Goal: Task Accomplishment & Management: Use online tool/utility

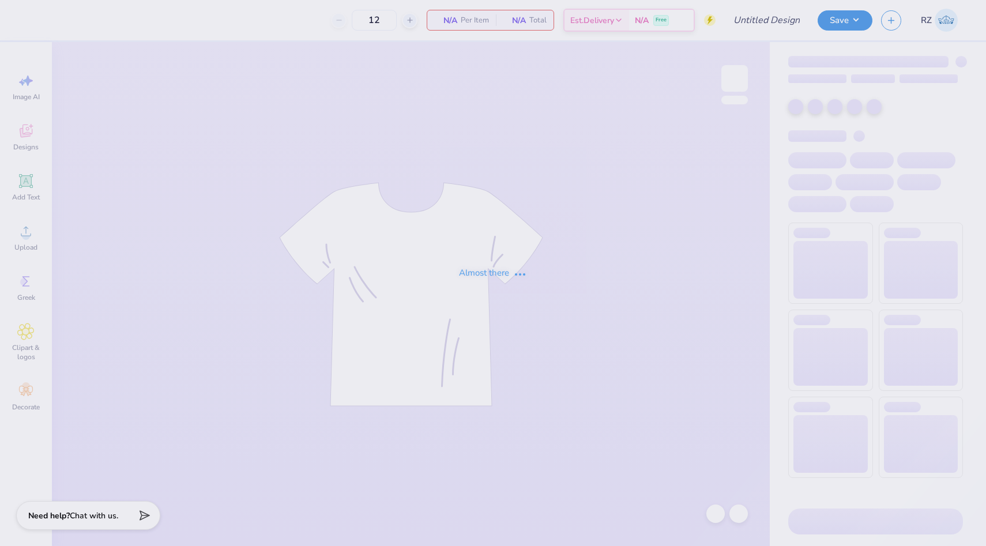
type input "SK Parents Weekend"
type input "50"
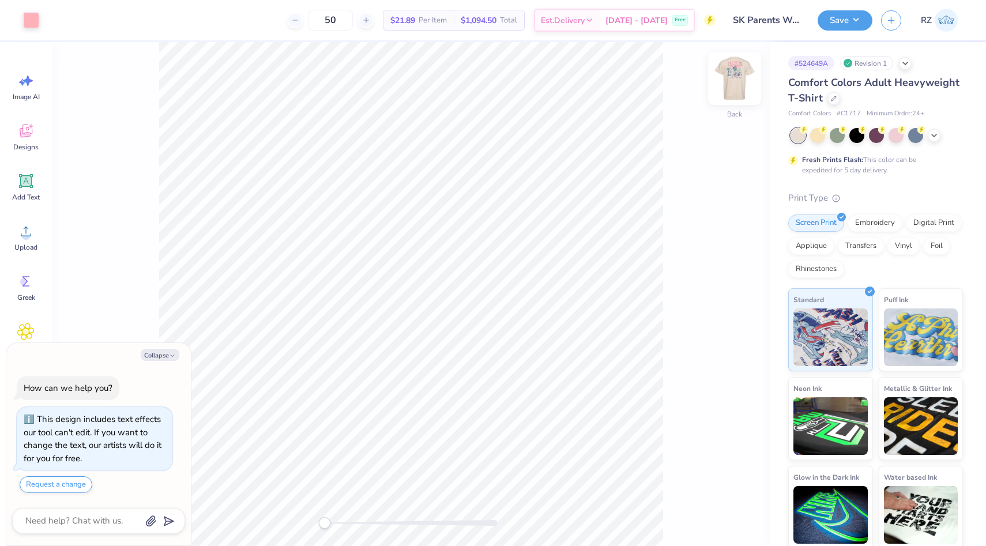
click at [733, 78] on img at bounding box center [735, 78] width 46 height 46
click at [165, 355] on button "Collapse" at bounding box center [160, 355] width 39 height 12
type textarea "x"
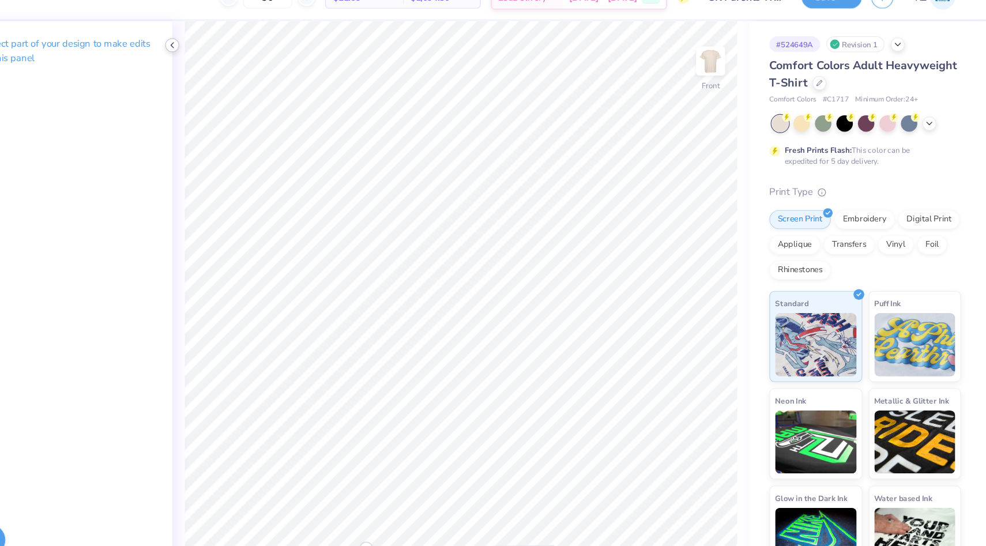
click at [243, 62] on icon at bounding box center [243, 63] width 9 height 9
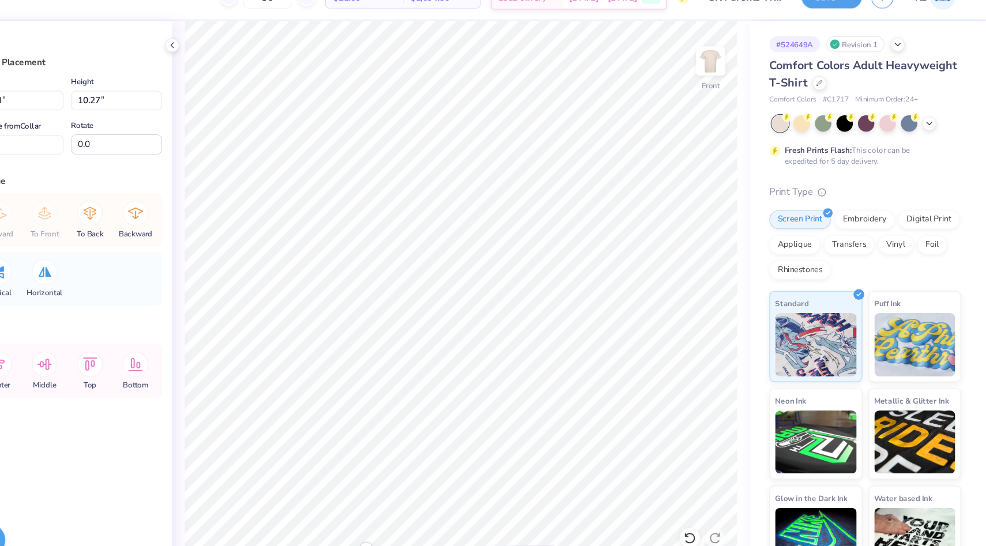
type input "9.86"
type input "10.31"
type input "2.55"
type input "11.00"
type input "7.40"
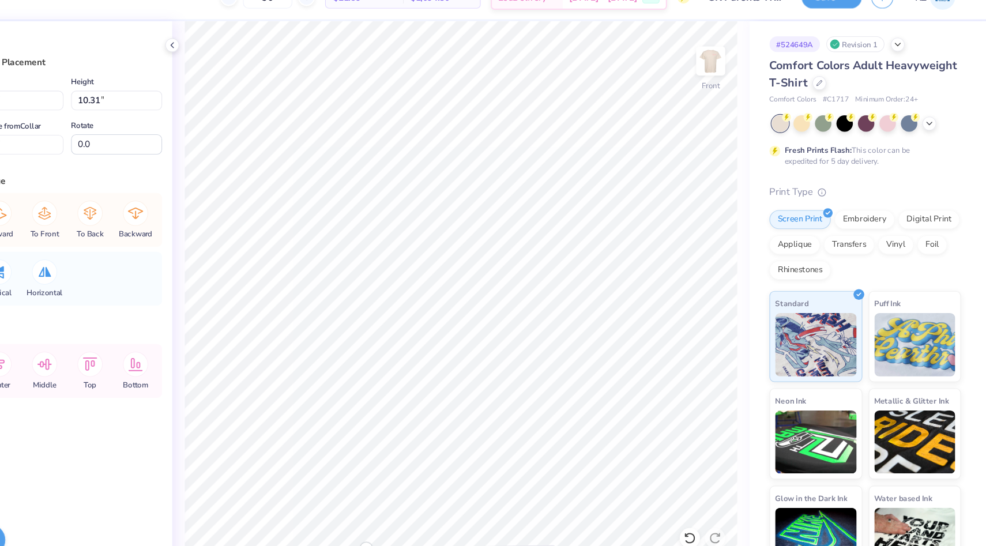
type input "5.52"
type input "9.86"
type input "10.31"
type input "2.55"
type input "10.63"
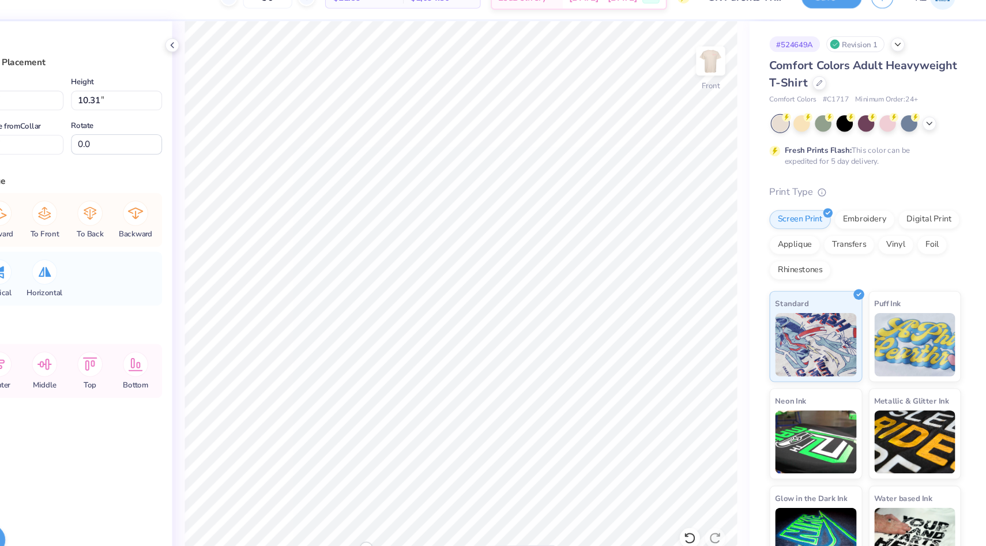
type input "10.27"
type input "2.58"
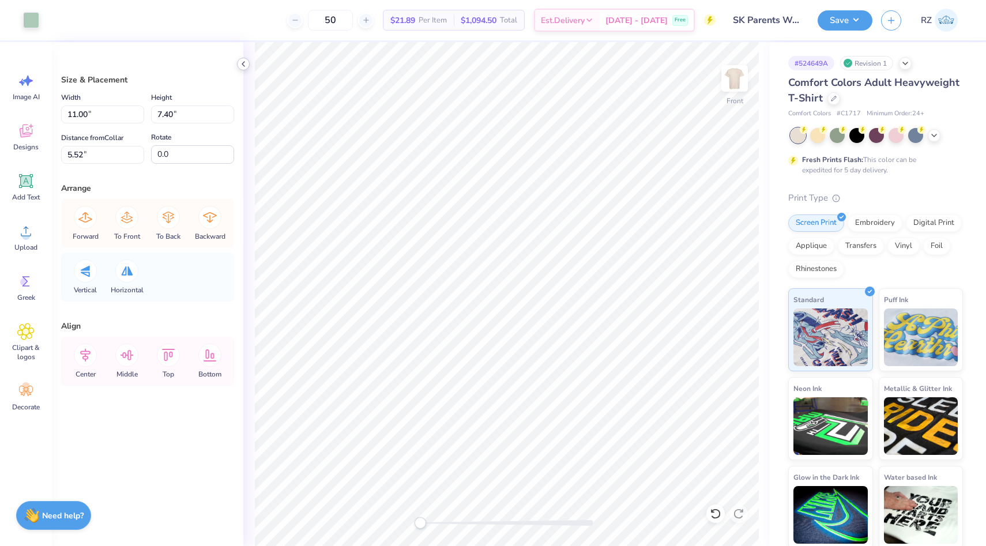
click at [244, 65] on icon at bounding box center [243, 63] width 9 height 9
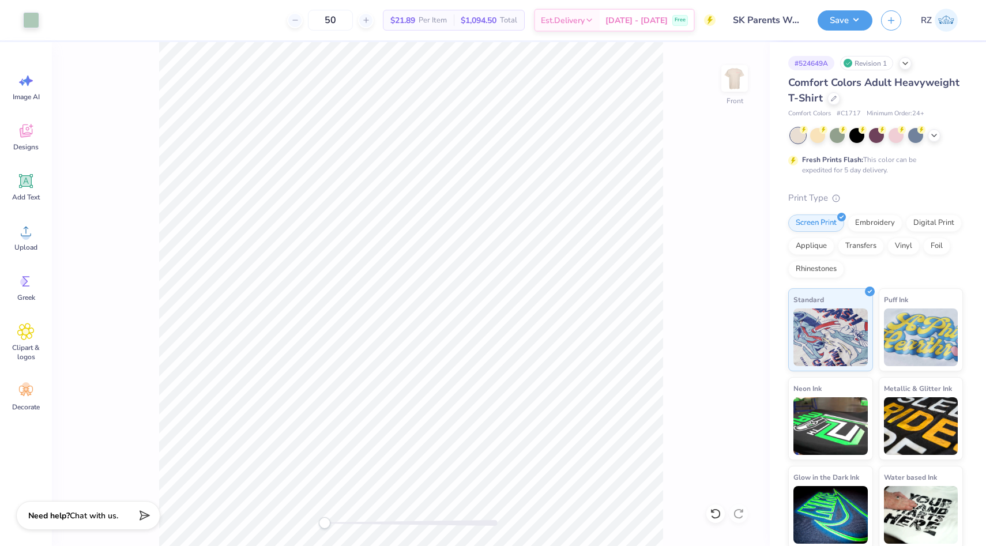
type input "9.86"
type input "10.31"
type input "2.55"
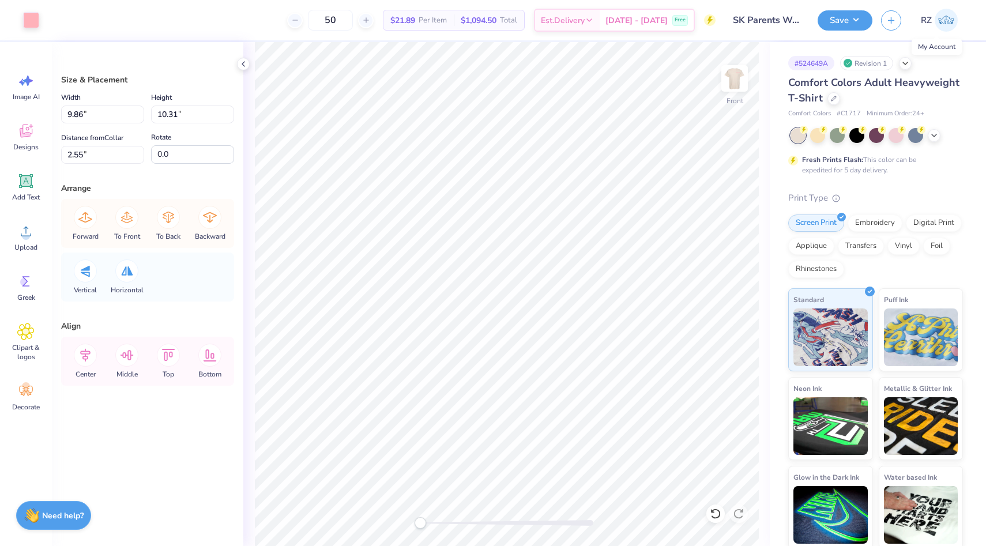
click at [948, 24] on img at bounding box center [946, 20] width 23 height 23
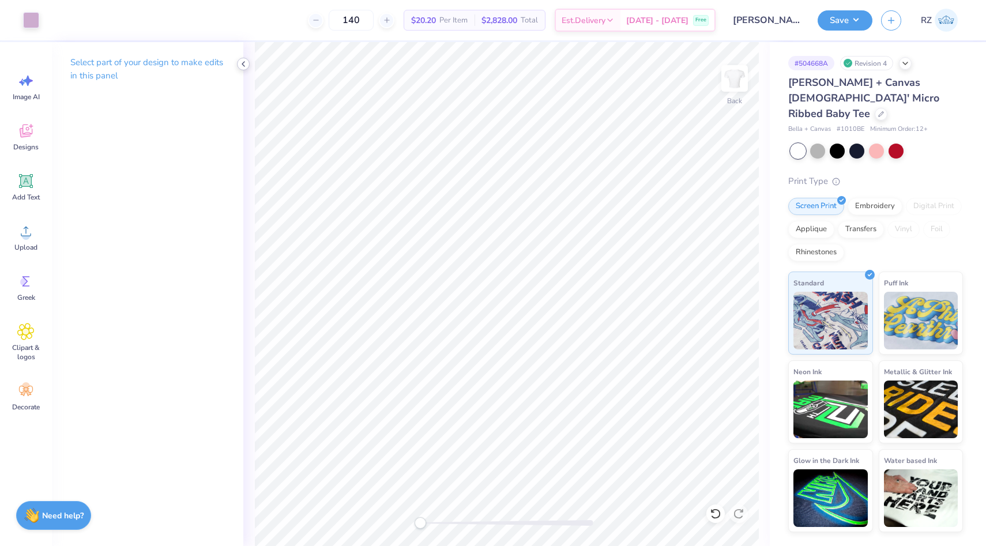
click at [242, 65] on icon at bounding box center [243, 63] width 9 height 9
click at [242, 61] on icon at bounding box center [243, 63] width 9 height 9
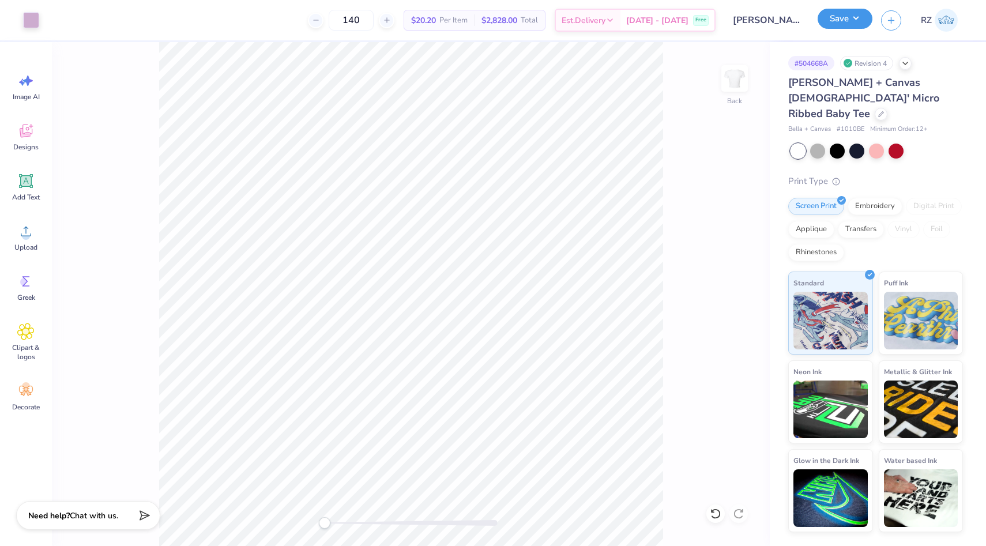
click at [843, 19] on button "Save" at bounding box center [845, 19] width 55 height 20
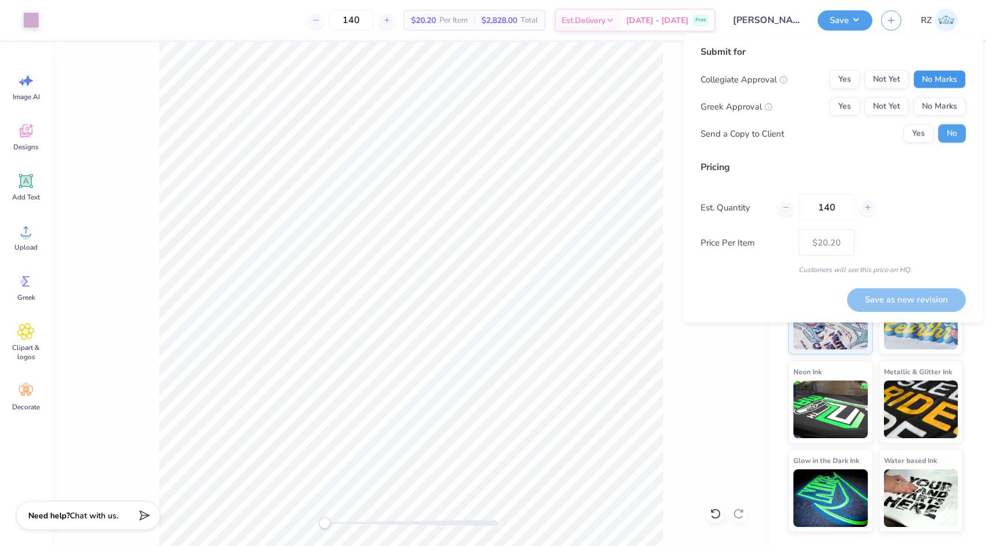
click at [957, 74] on button "No Marks" at bounding box center [939, 79] width 52 height 18
click at [844, 105] on button "Yes" at bounding box center [845, 106] width 30 height 18
click at [897, 298] on button "Save as new revision" at bounding box center [906, 300] width 119 height 24
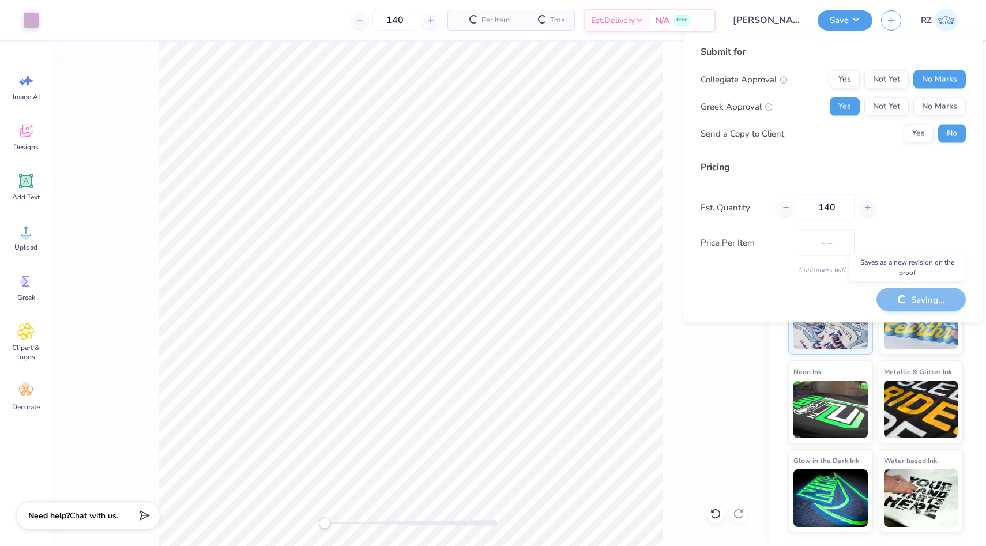
type input "$20.20"
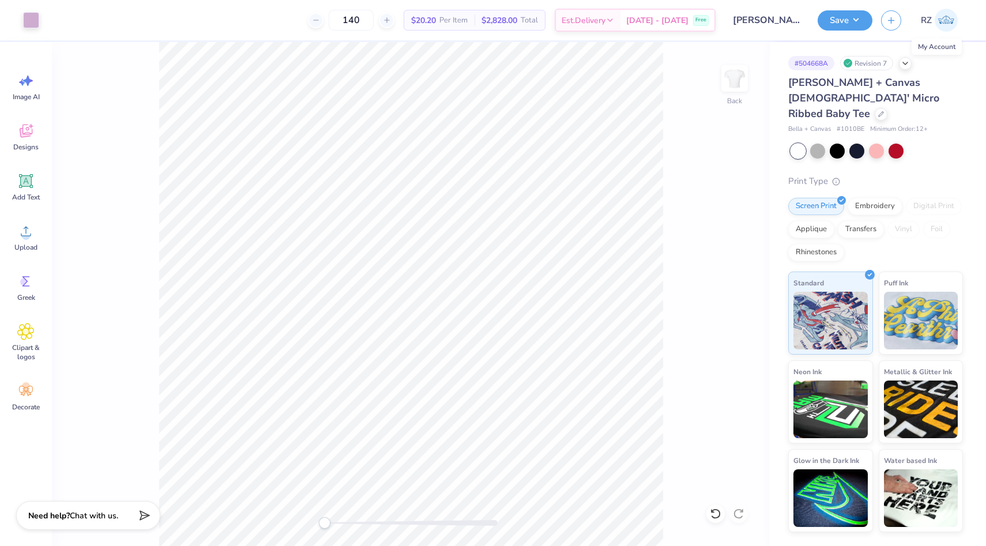
click at [948, 25] on img at bounding box center [946, 20] width 23 height 23
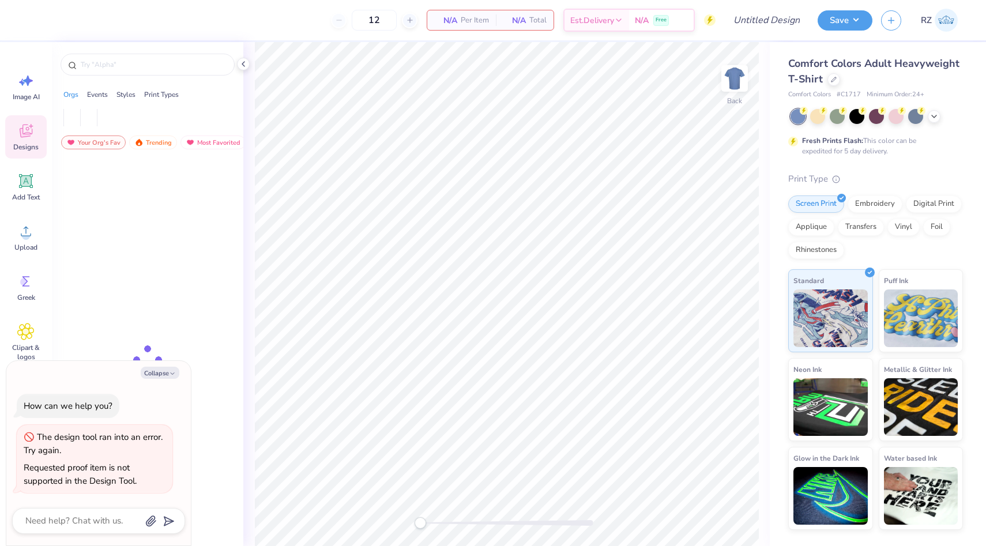
type textarea "x"
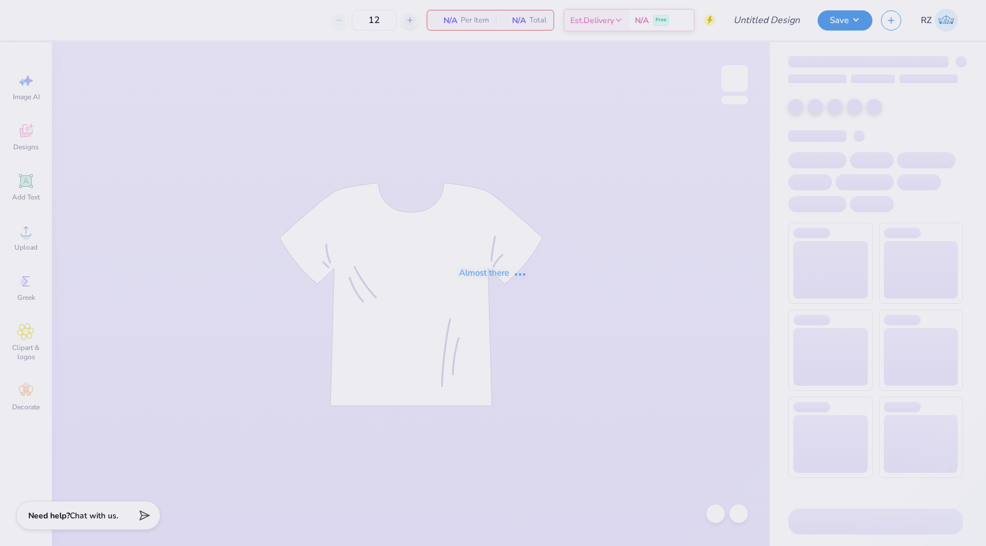
type input "SK Date Function T Shirt (Horse)"
type input "140"
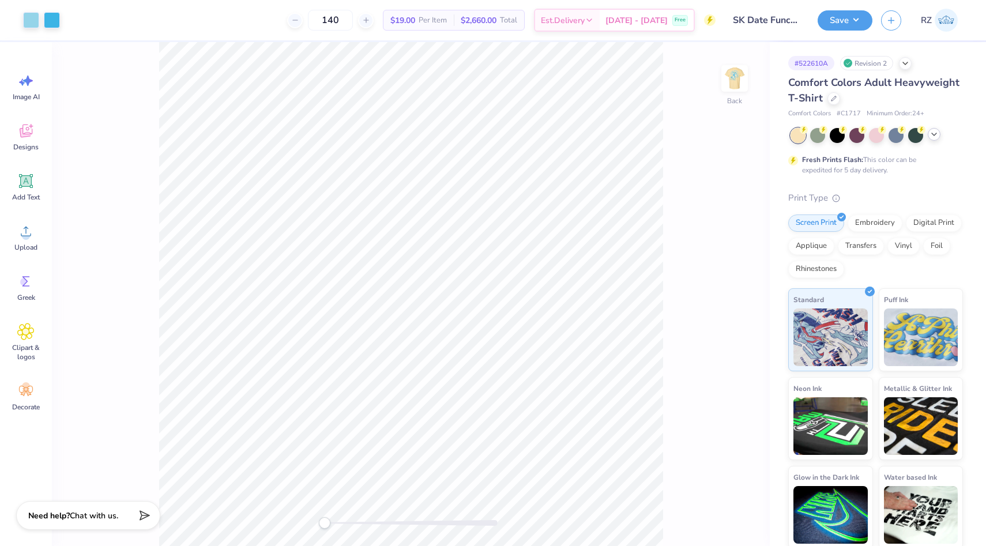
click at [934, 130] on icon at bounding box center [933, 134] width 9 height 9
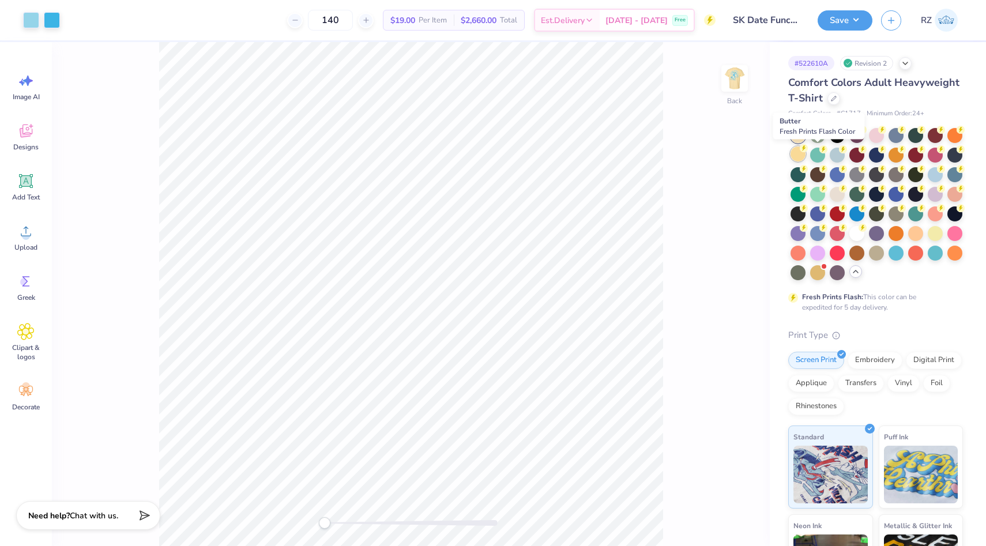
click at [806, 153] on div at bounding box center [798, 153] width 15 height 15
click at [816, 130] on div at bounding box center [817, 134] width 15 height 15
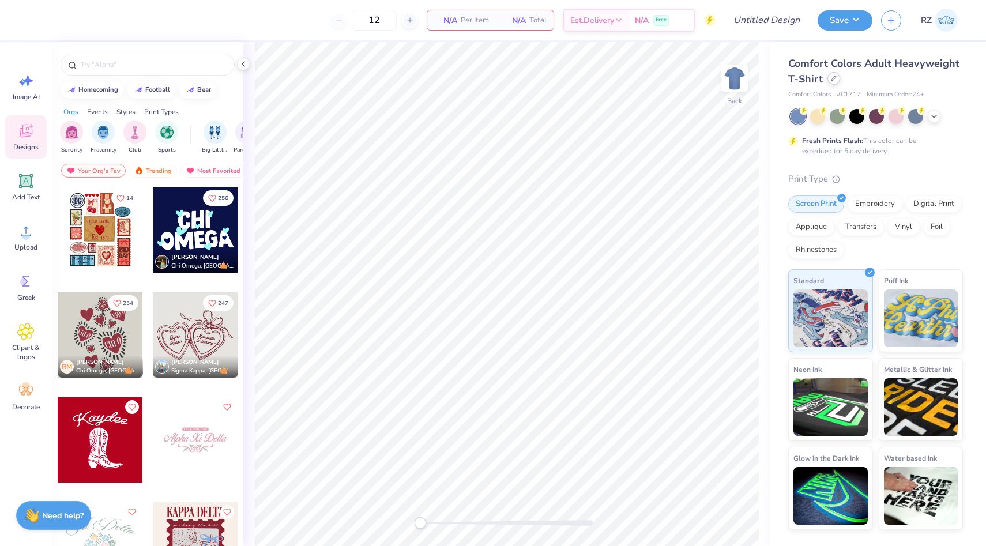
click at [836, 81] on div at bounding box center [833, 78] width 13 height 13
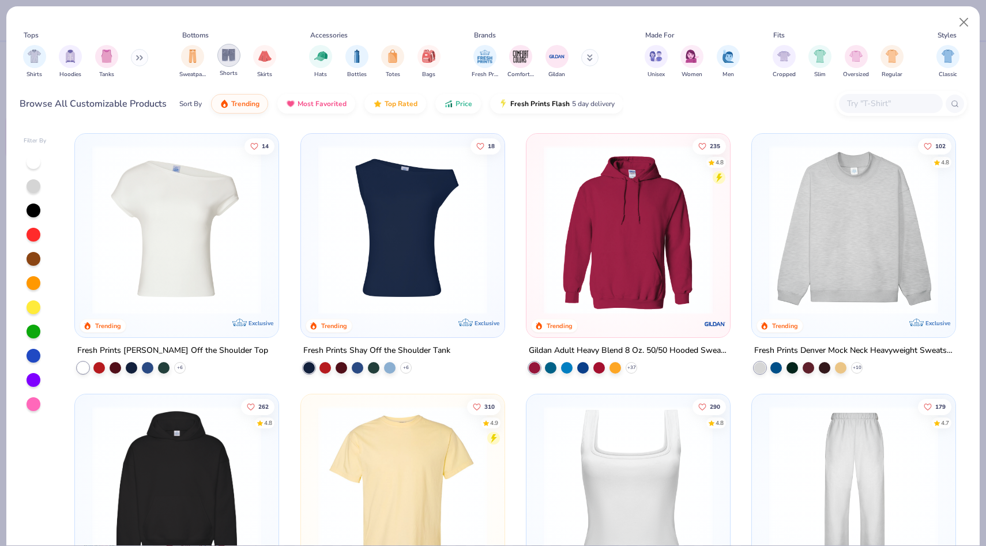
click at [230, 56] on img "filter for Shorts" at bounding box center [228, 54] width 13 height 13
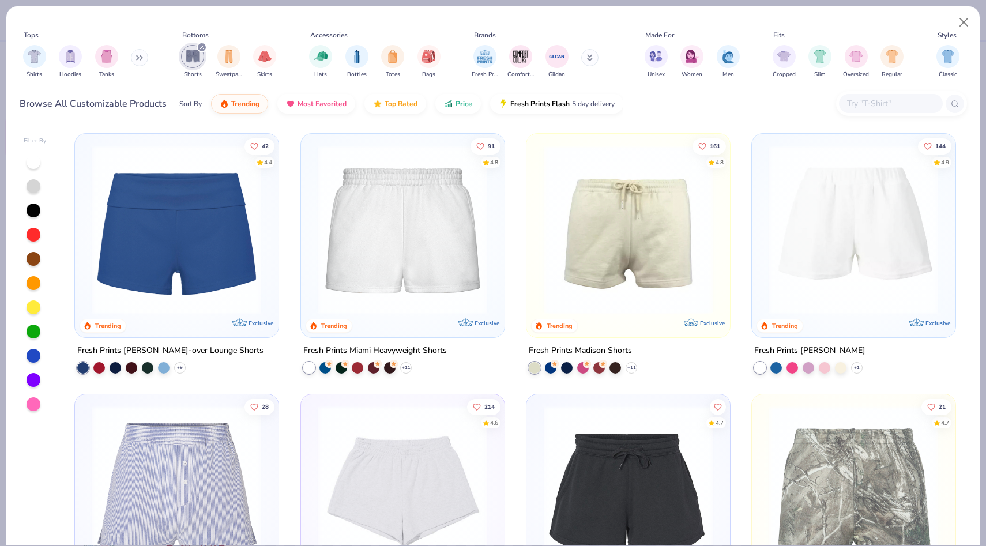
click at [567, 189] on img at bounding box center [628, 229] width 180 height 169
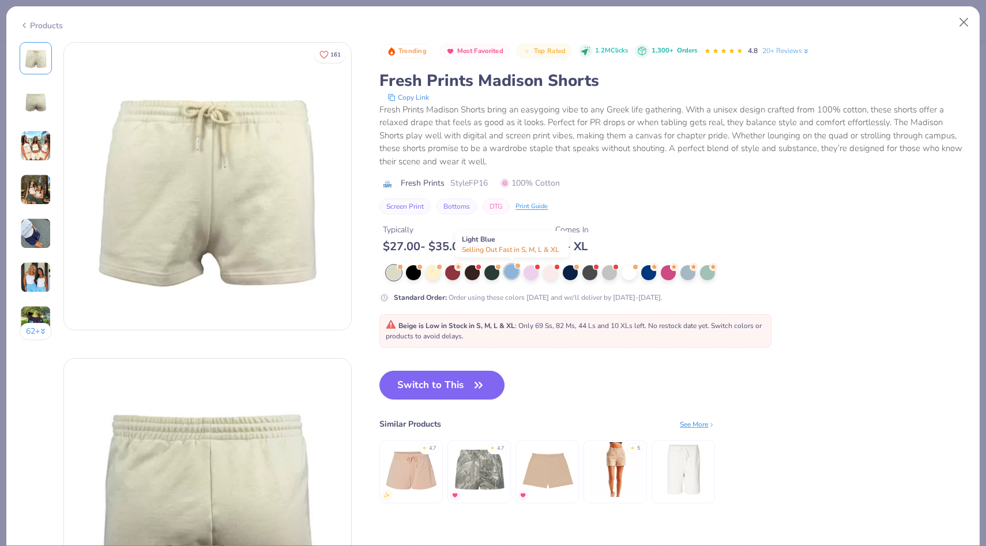
click at [516, 269] on div at bounding box center [511, 271] width 15 height 15
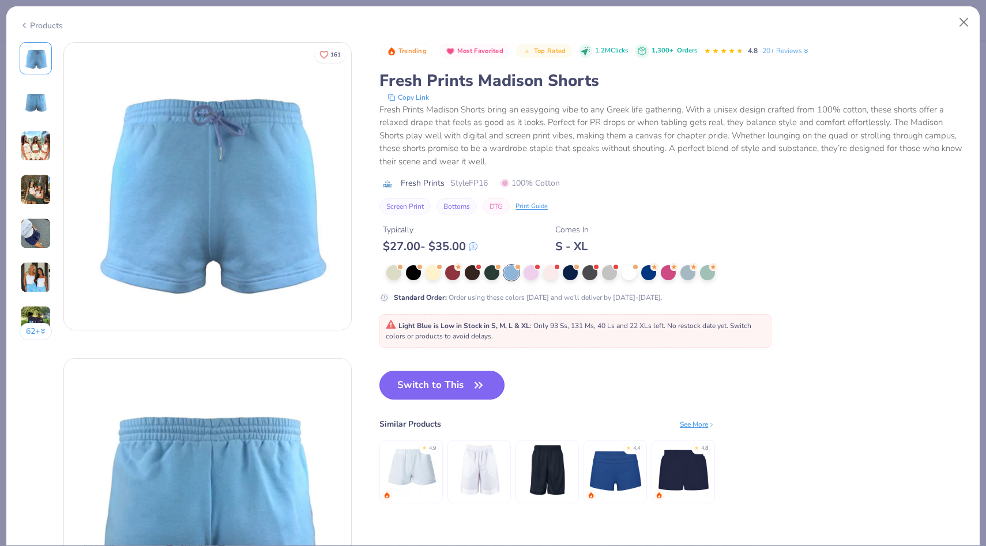
click at [450, 387] on button "Switch to This" at bounding box center [441, 385] width 125 height 29
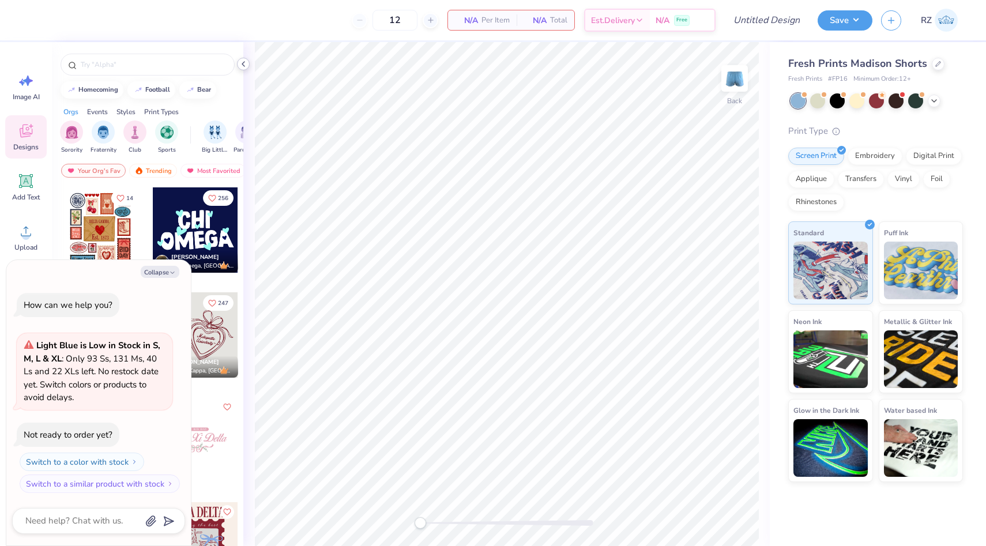
click at [246, 61] on icon at bounding box center [243, 63] width 9 height 9
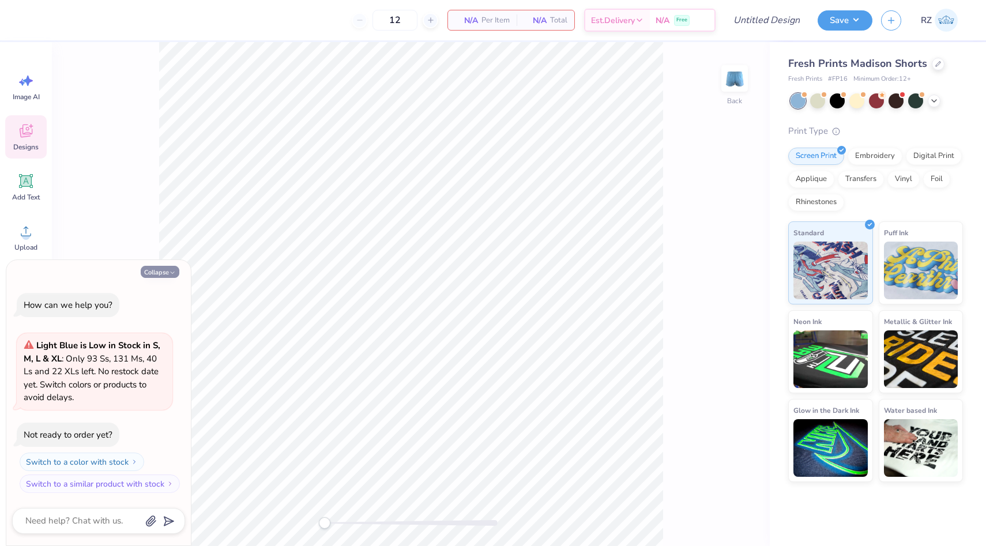
click at [168, 268] on button "Collapse" at bounding box center [160, 272] width 39 height 12
type textarea "x"
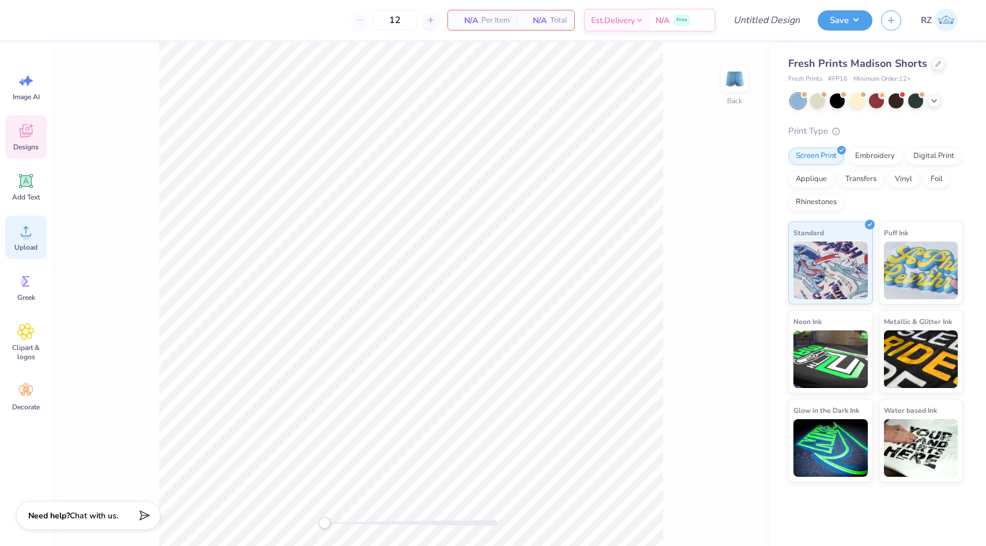
click at [25, 243] on span "Upload" at bounding box center [25, 247] width 23 height 9
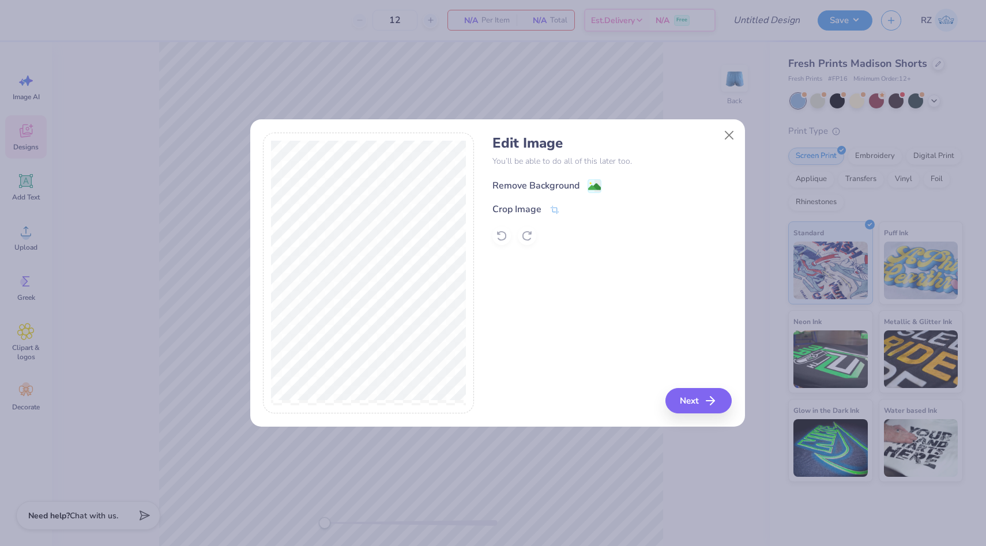
click at [600, 188] on image at bounding box center [594, 186] width 13 height 13
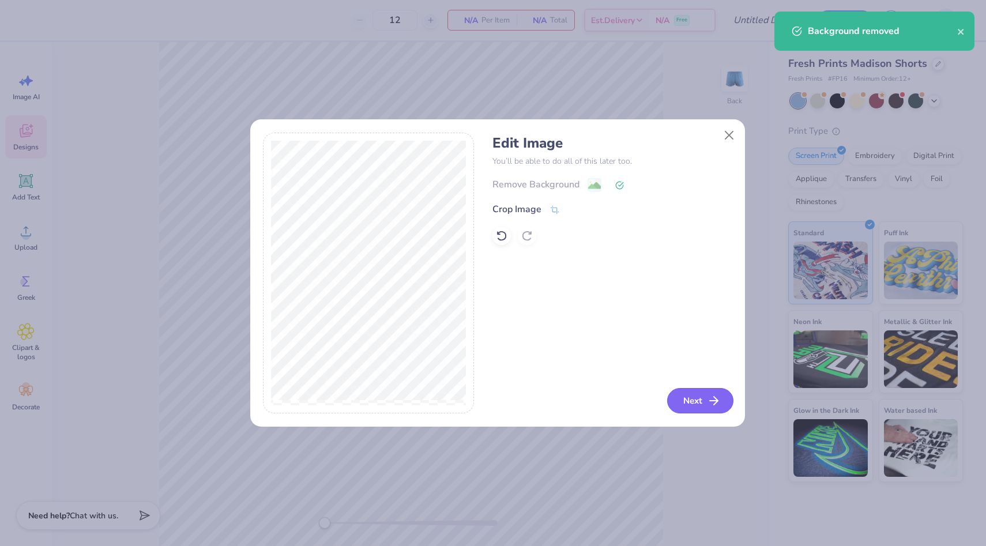
click at [695, 394] on button "Next" at bounding box center [700, 400] width 66 height 25
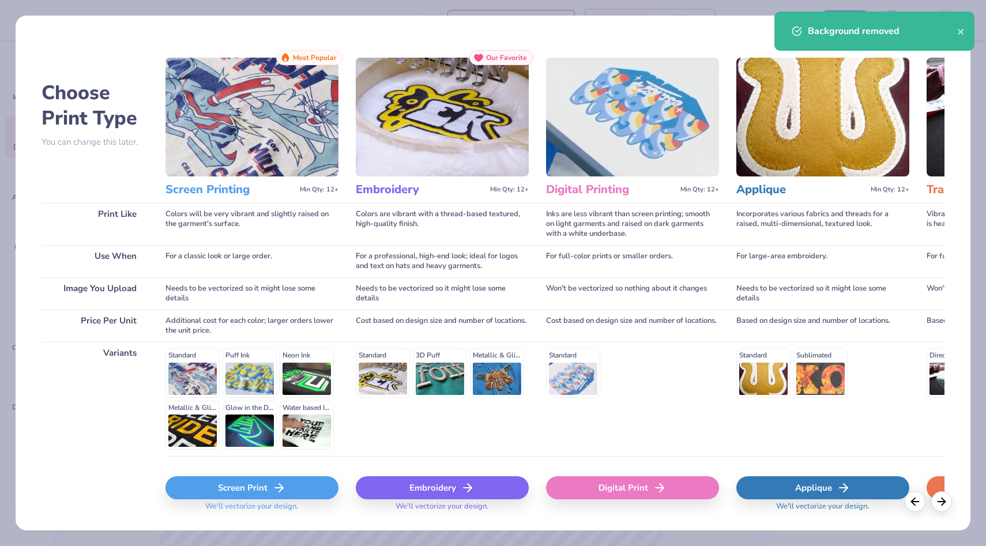
click at [298, 479] on div "Screen Print" at bounding box center [251, 487] width 173 height 23
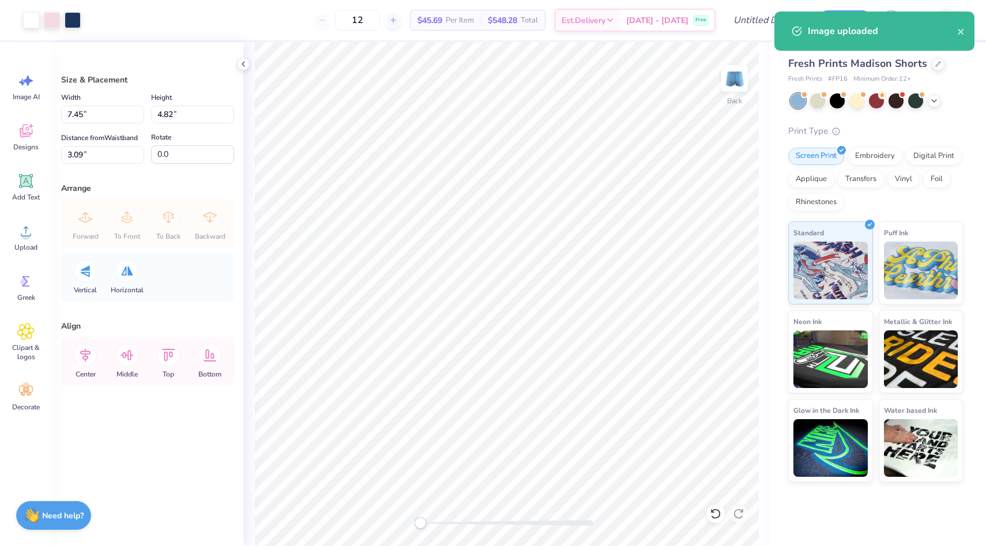
type input "2.10"
type input "1.36"
type input "6.55"
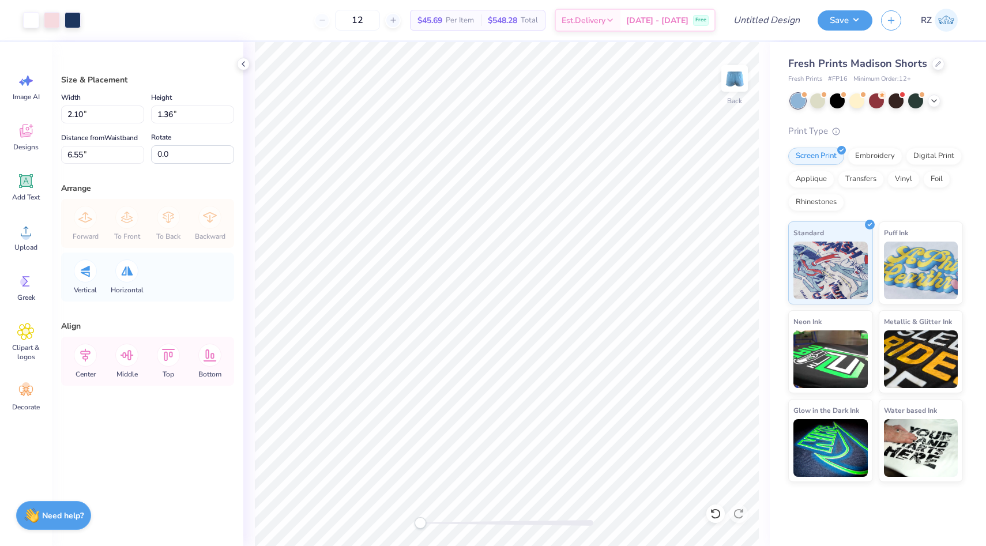
type input "3.19"
type input "2.06"
type input "6.68"
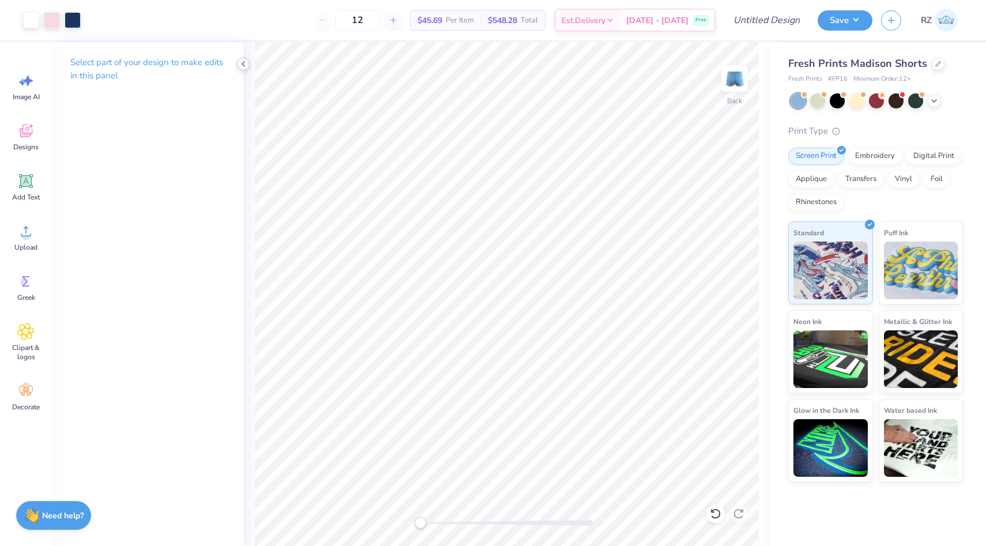
click at [238, 61] on div at bounding box center [243, 64] width 13 height 13
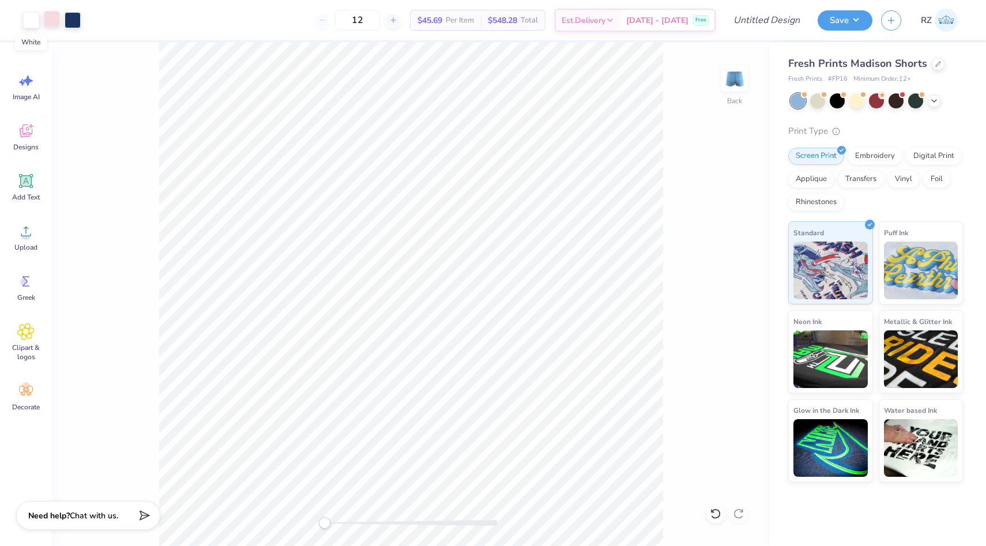
click at [51, 18] on div at bounding box center [52, 19] width 16 height 16
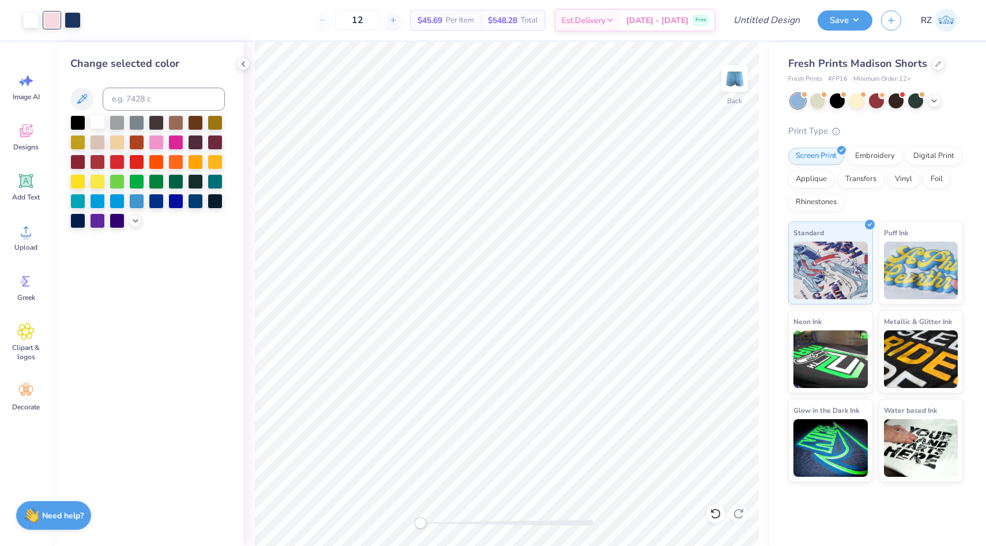
click at [100, 116] on div at bounding box center [97, 121] width 15 height 15
click at [716, 513] on icon at bounding box center [716, 514] width 12 height 12
click at [246, 63] on icon at bounding box center [243, 63] width 9 height 9
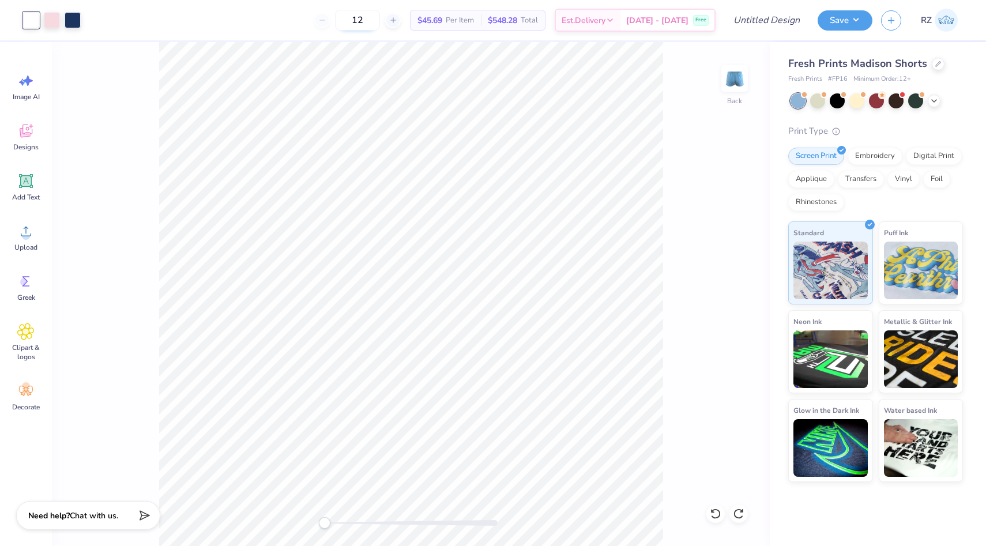
click at [380, 20] on input "12" at bounding box center [357, 20] width 45 height 21
type input "15"
click at [769, 21] on input "Design Title" at bounding box center [752, 20] width 113 height 23
click at [818, 10] on button "Save" at bounding box center [845, 20] width 55 height 20
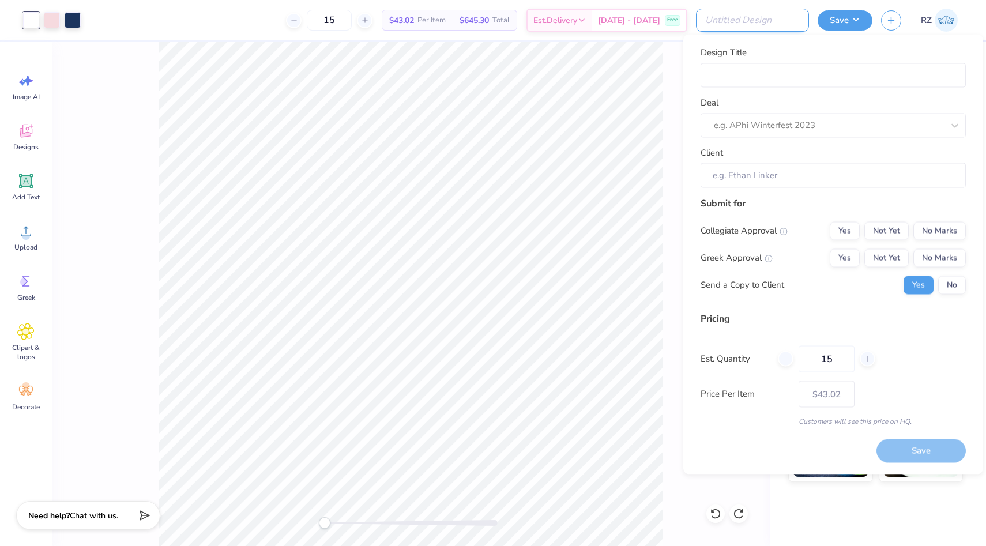
click at [765, 26] on input "Design Title" at bounding box center [752, 20] width 113 height 23
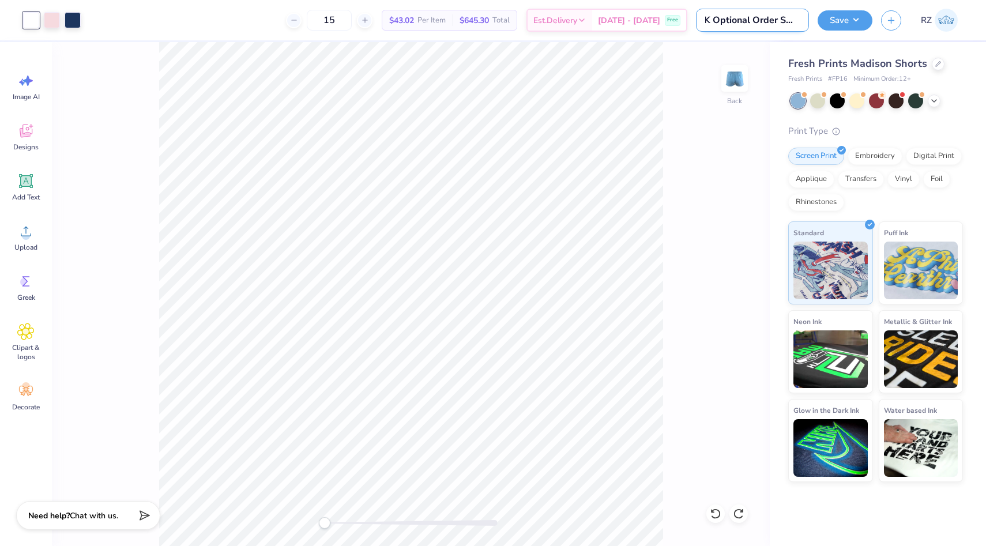
scroll to position [0, 16]
type input "SK Optional Order Shorts"
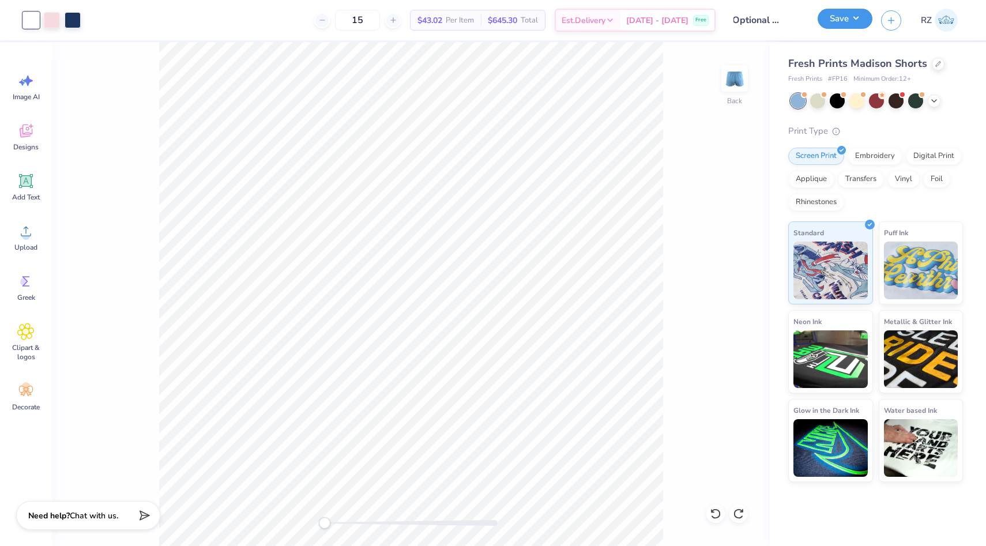
click at [845, 19] on button "Save" at bounding box center [845, 19] width 55 height 20
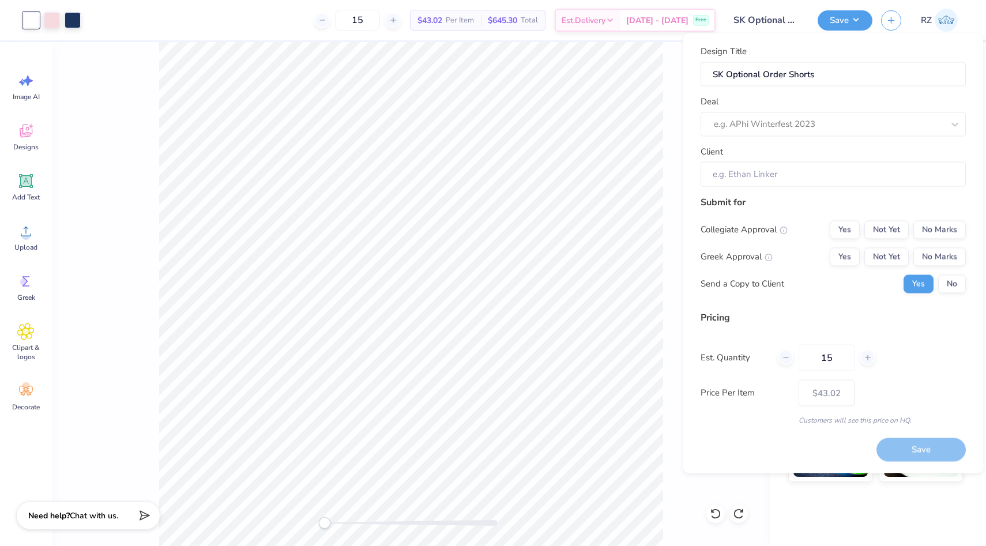
click at [914, 111] on div "Deal e.g. APhi Winterfest 2023" at bounding box center [833, 116] width 265 height 42
click at [942, 120] on div "e.g. APhi Winterfest 2023" at bounding box center [833, 124] width 265 height 24
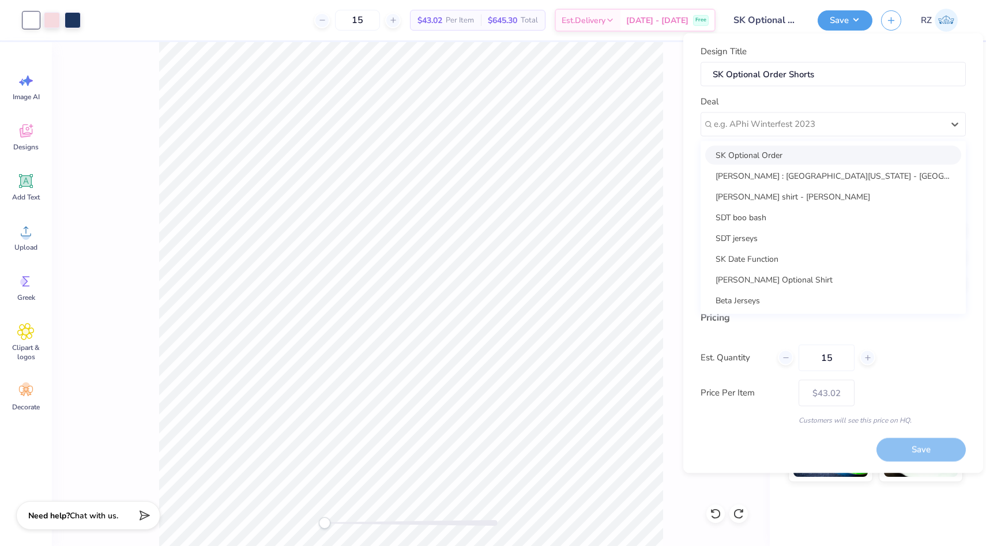
click at [798, 158] on div "SK Optional Order" at bounding box center [833, 154] width 256 height 19
type input "[PERSON_NAME]"
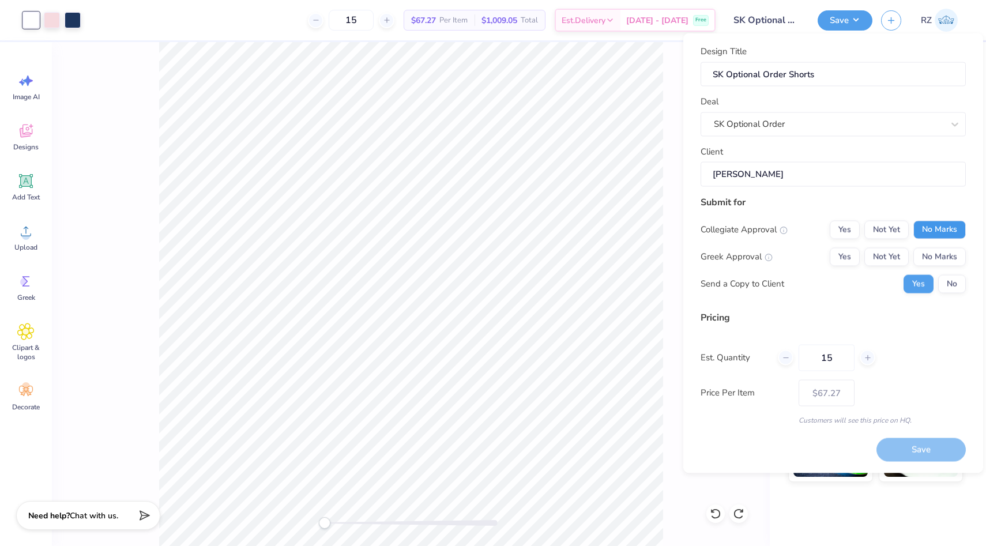
click at [938, 232] on button "No Marks" at bounding box center [939, 229] width 52 height 18
click at [835, 257] on button "Yes" at bounding box center [845, 256] width 30 height 18
click at [950, 282] on button "No" at bounding box center [952, 283] width 28 height 18
click at [940, 445] on button "Save" at bounding box center [920, 450] width 89 height 24
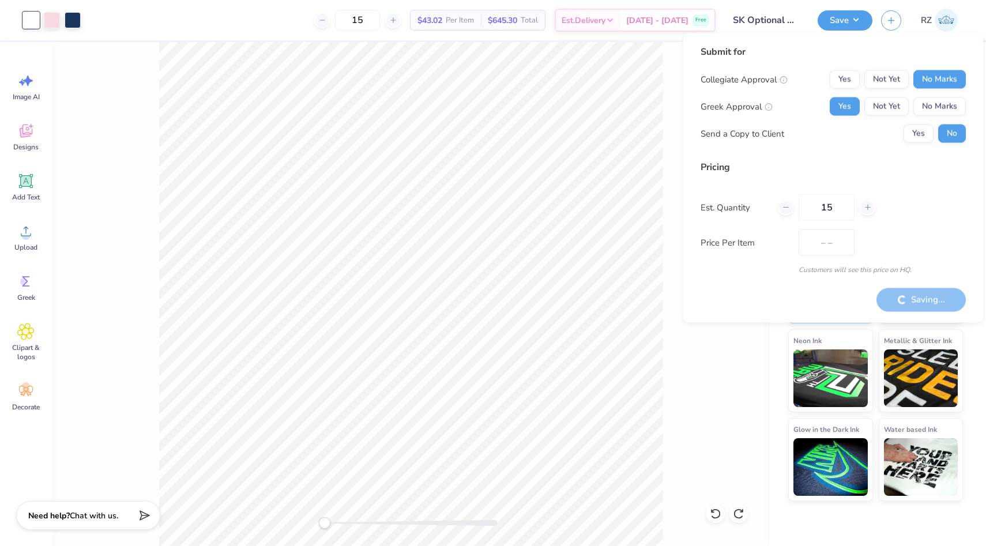
type input "$51.01"
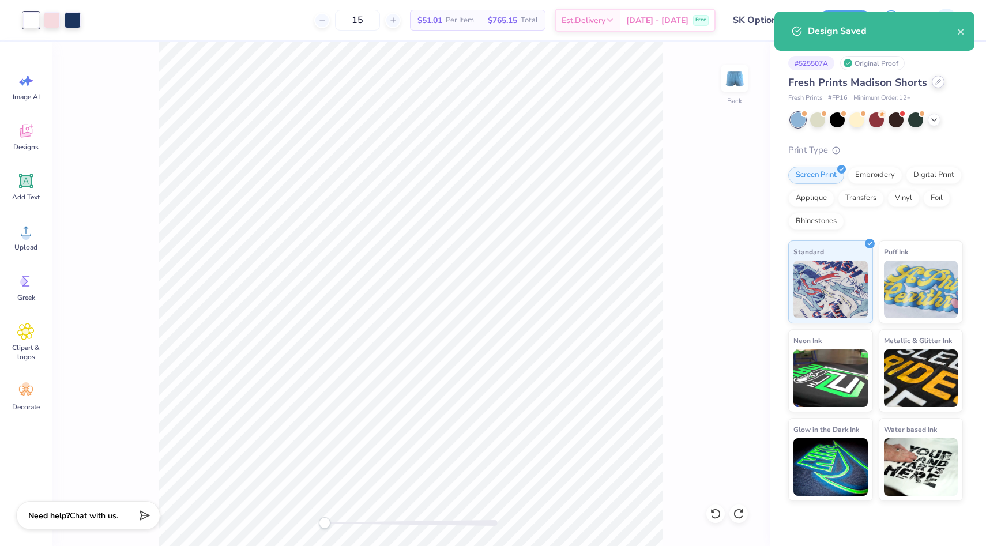
click at [938, 81] on icon at bounding box center [938, 82] width 6 height 6
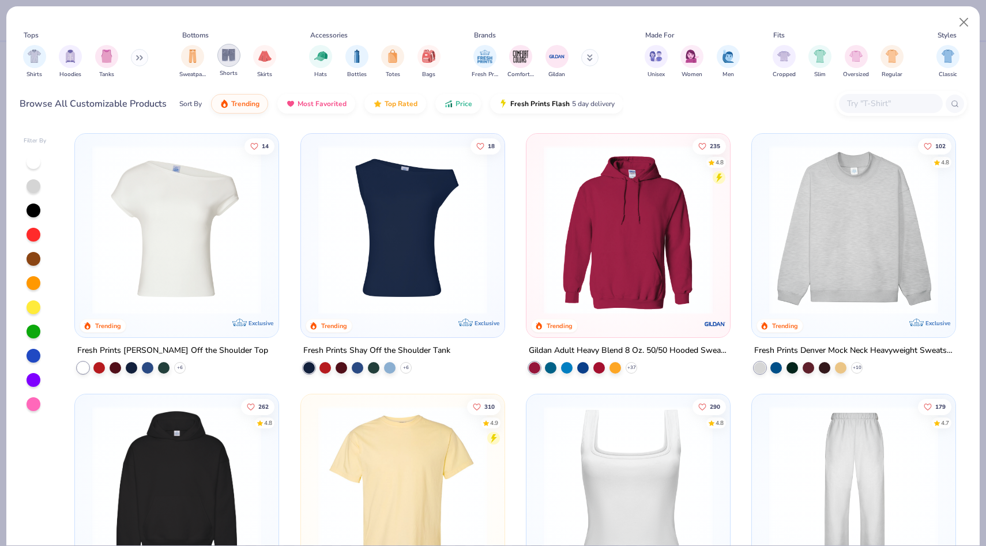
click at [236, 59] on div "filter for Shorts" at bounding box center [228, 55] width 23 height 23
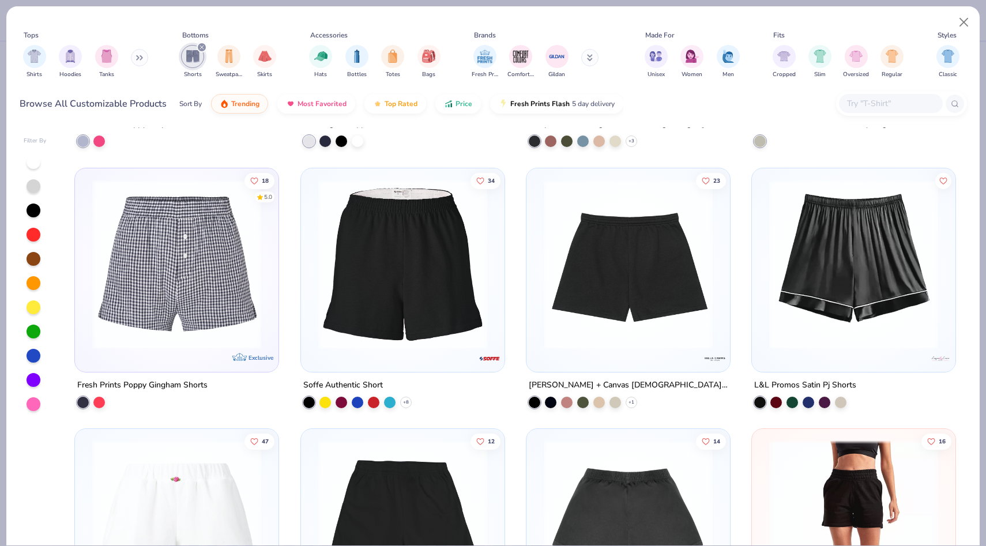
scroll to position [502, 0]
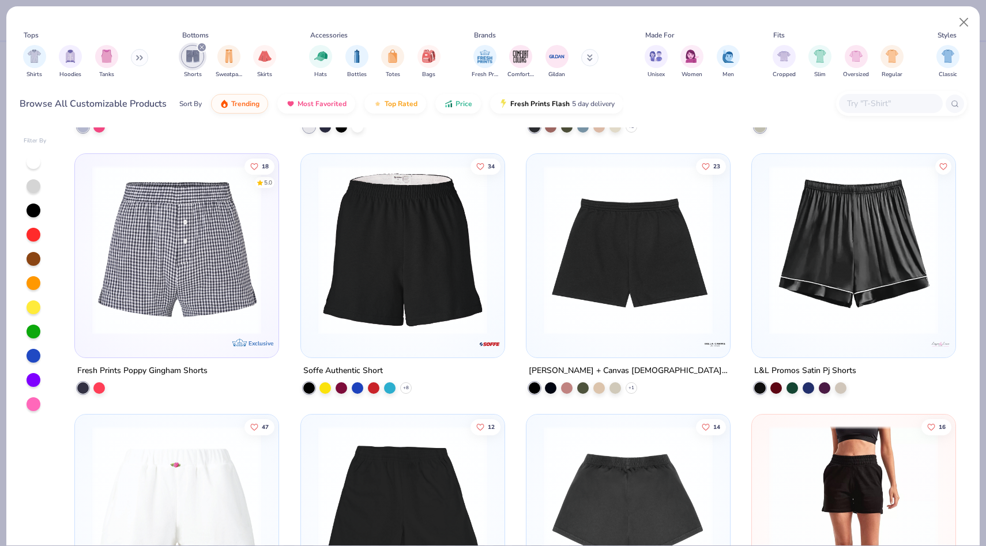
click at [468, 235] on img at bounding box center [403, 249] width 180 height 169
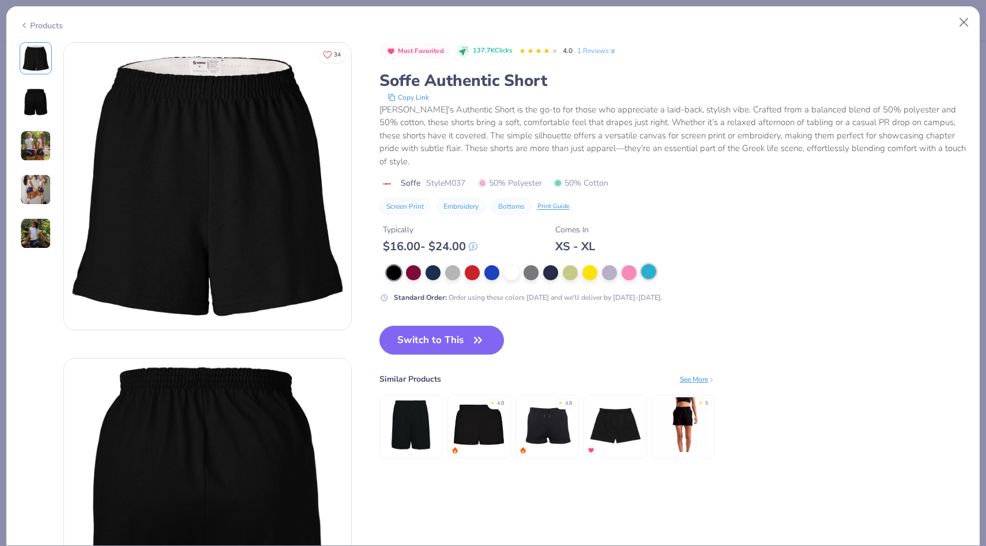
click at [655, 264] on div at bounding box center [648, 271] width 15 height 15
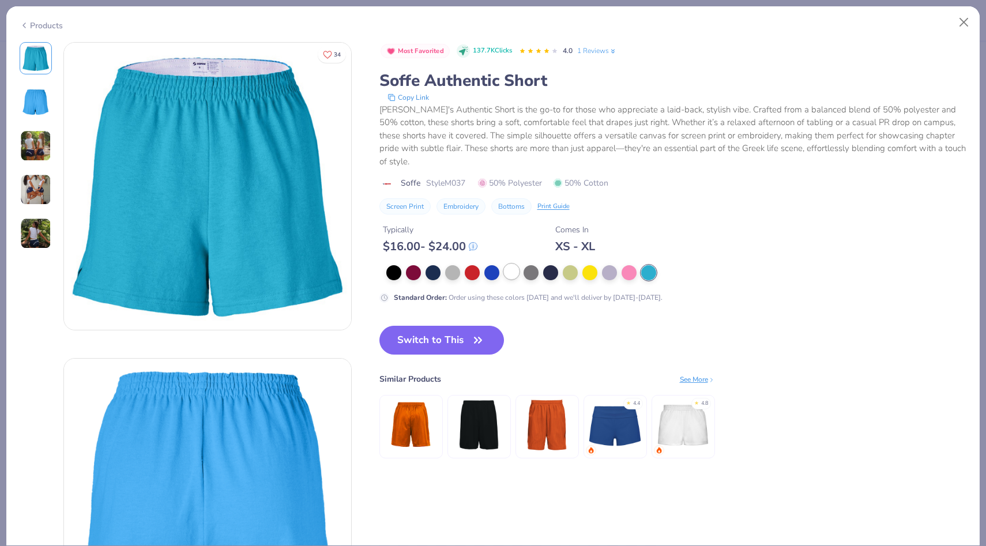
click at [515, 264] on div at bounding box center [511, 271] width 15 height 15
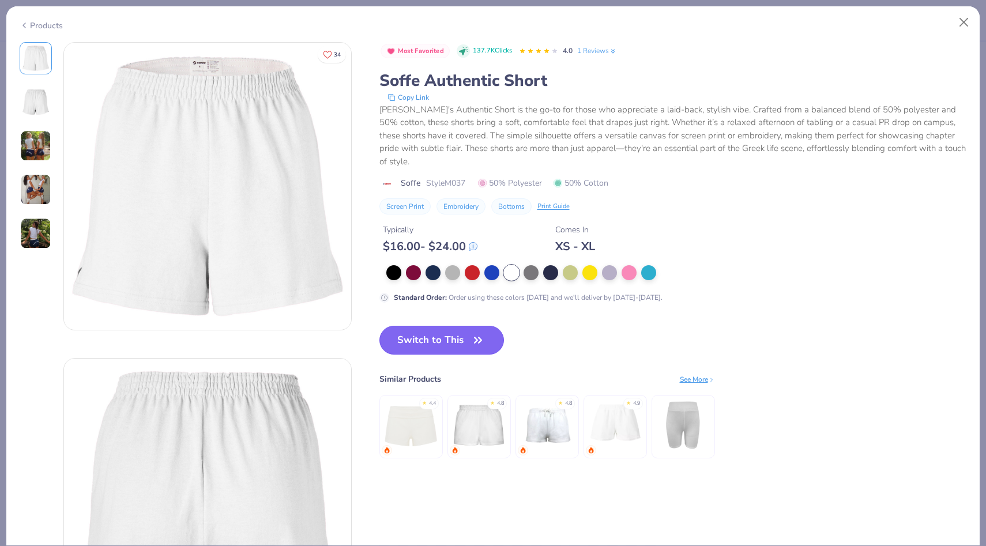
click at [482, 332] on icon "button" at bounding box center [478, 340] width 16 height 16
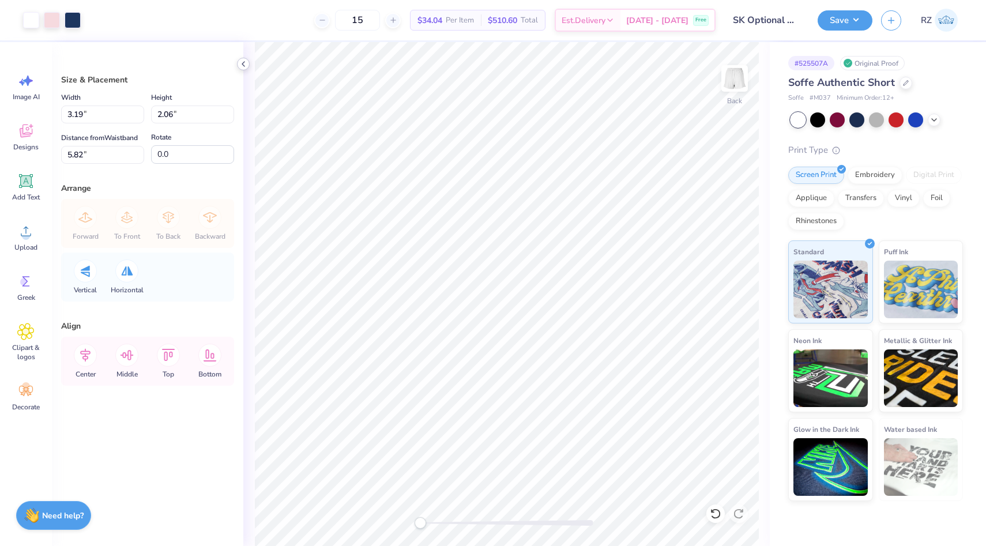
click at [246, 64] on icon at bounding box center [243, 63] width 9 height 9
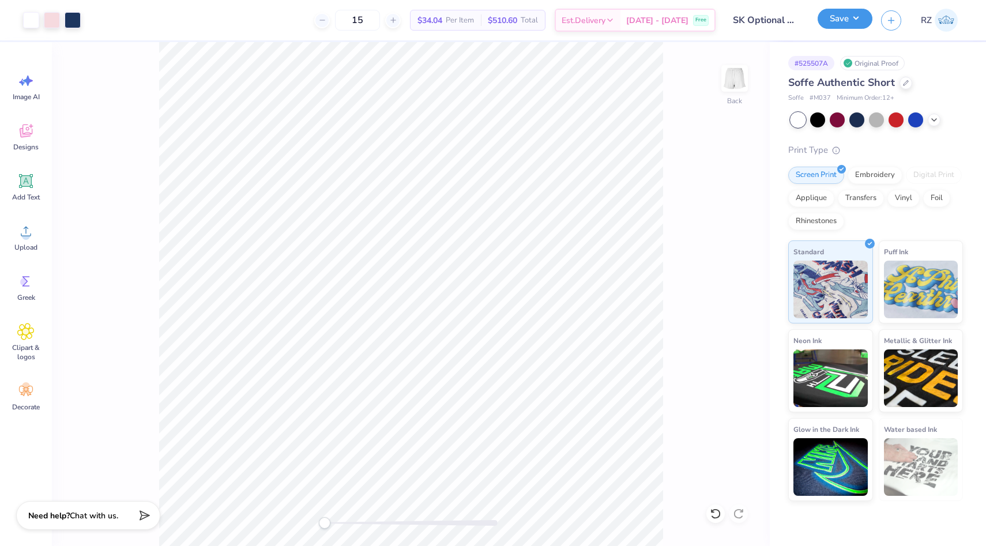
click at [854, 28] on button "Save" at bounding box center [845, 19] width 55 height 20
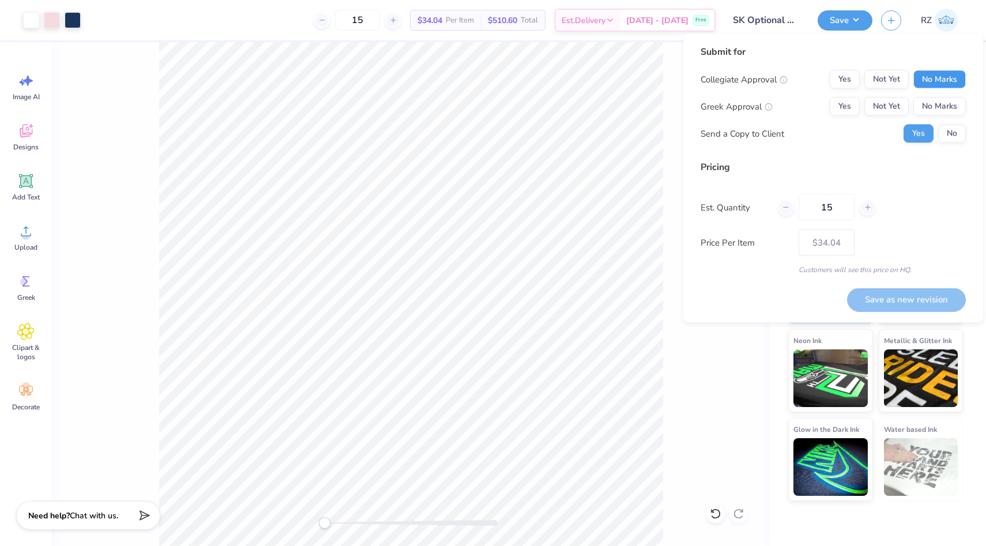
click at [956, 74] on button "No Marks" at bounding box center [939, 79] width 52 height 18
click at [854, 107] on button "Yes" at bounding box center [845, 106] width 30 height 18
click at [959, 125] on button "No" at bounding box center [952, 134] width 28 height 18
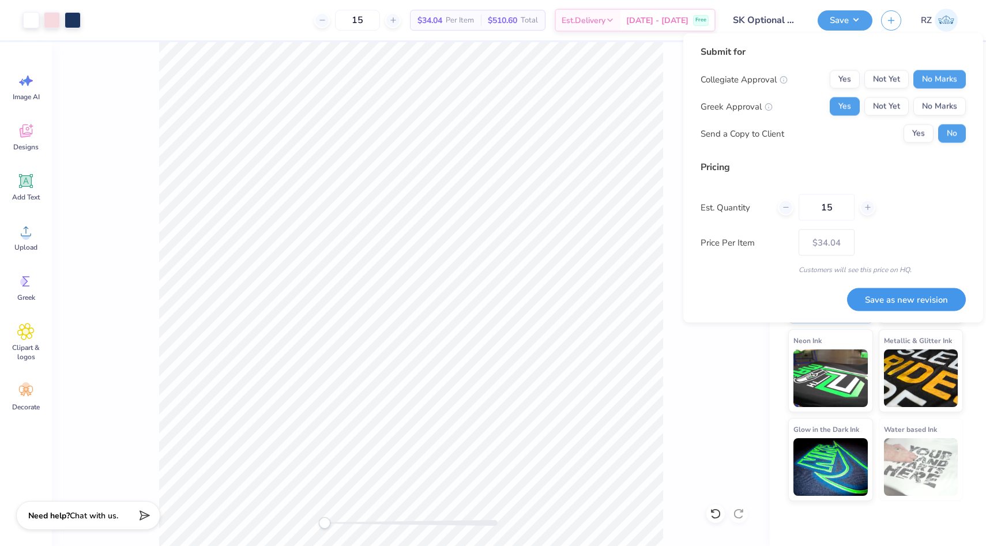
click at [936, 291] on button "Save as new revision" at bounding box center [906, 300] width 119 height 24
type input "$34.04"
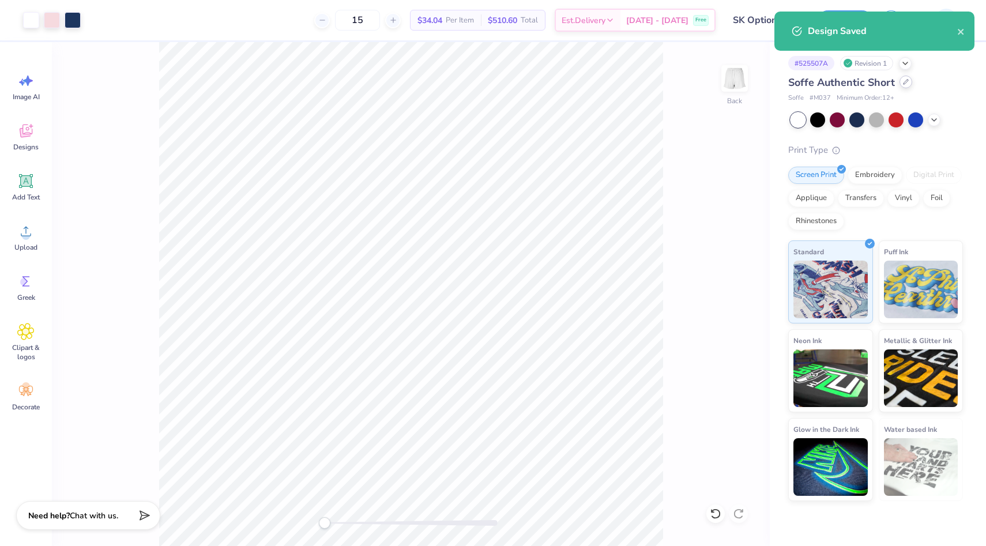
click at [909, 84] on div at bounding box center [906, 82] width 13 height 13
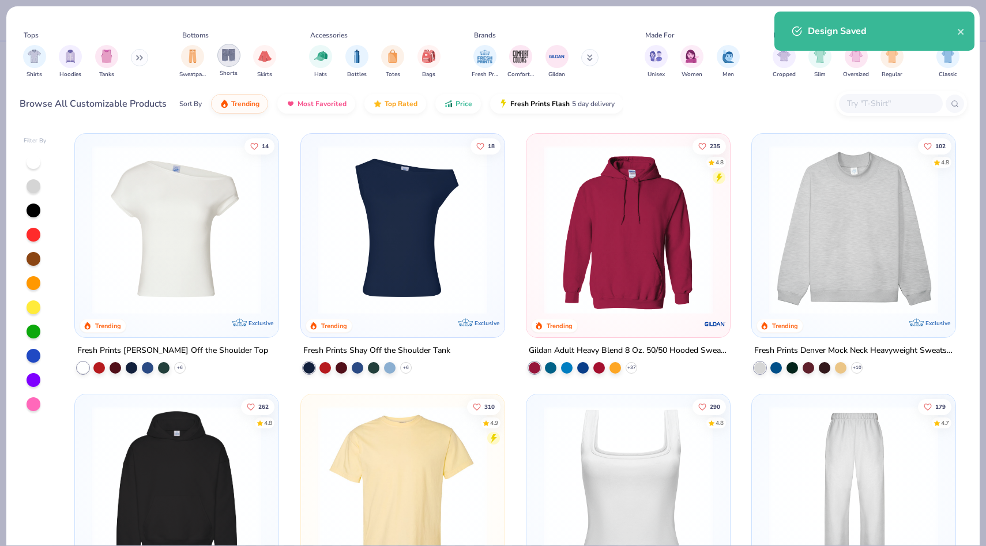
click at [229, 57] on img "filter for Shorts" at bounding box center [228, 54] width 13 height 13
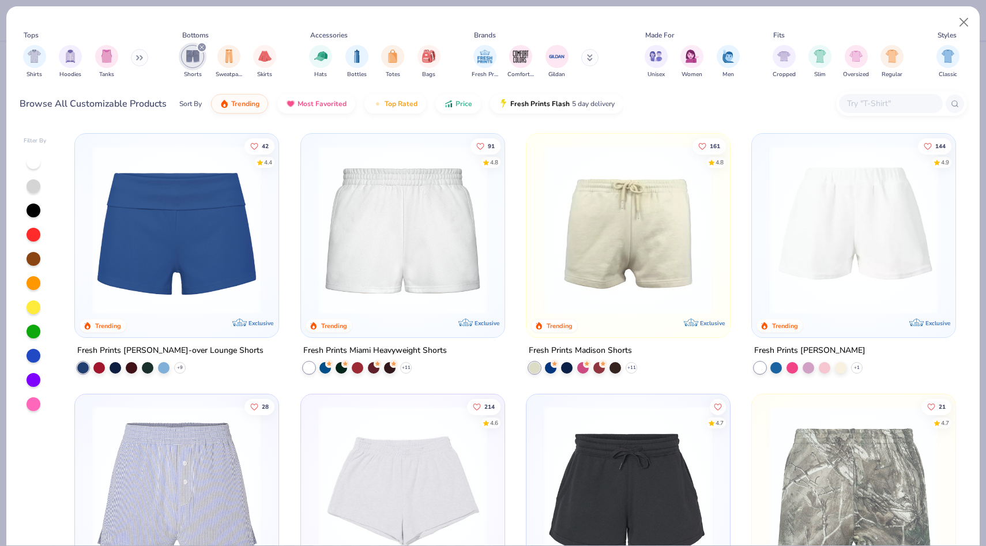
click at [158, 236] on img at bounding box center [176, 229] width 180 height 169
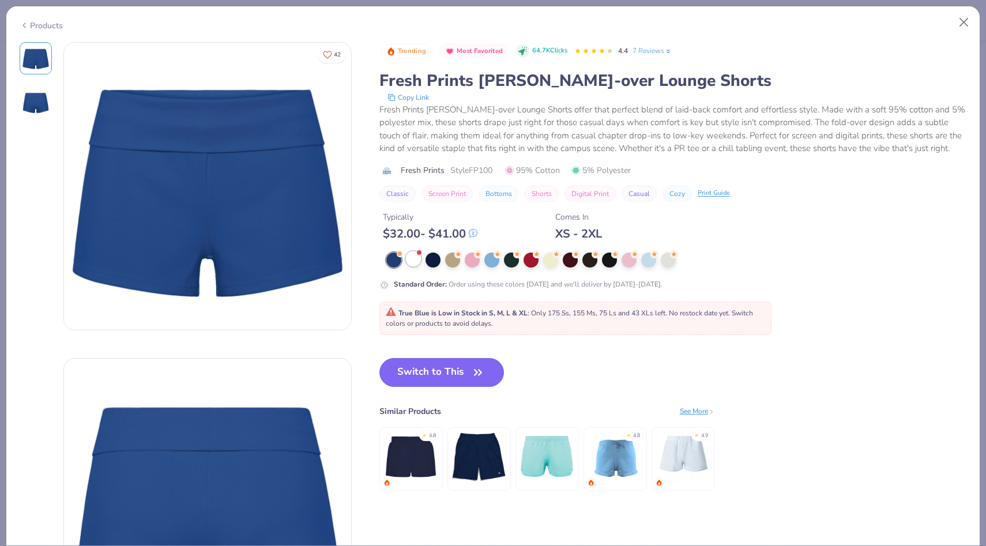
click at [416, 266] on div at bounding box center [413, 258] width 15 height 15
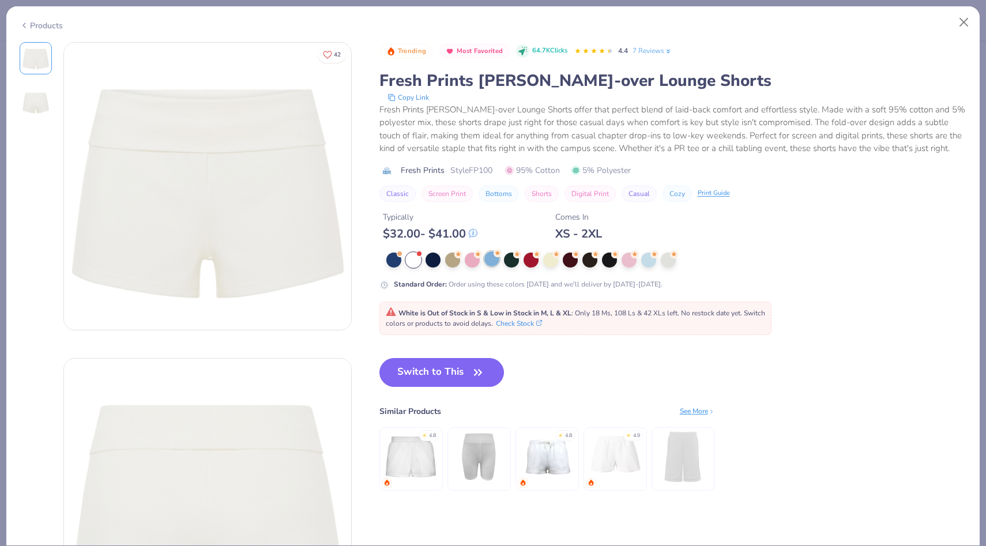
click at [491, 266] on div at bounding box center [491, 258] width 15 height 15
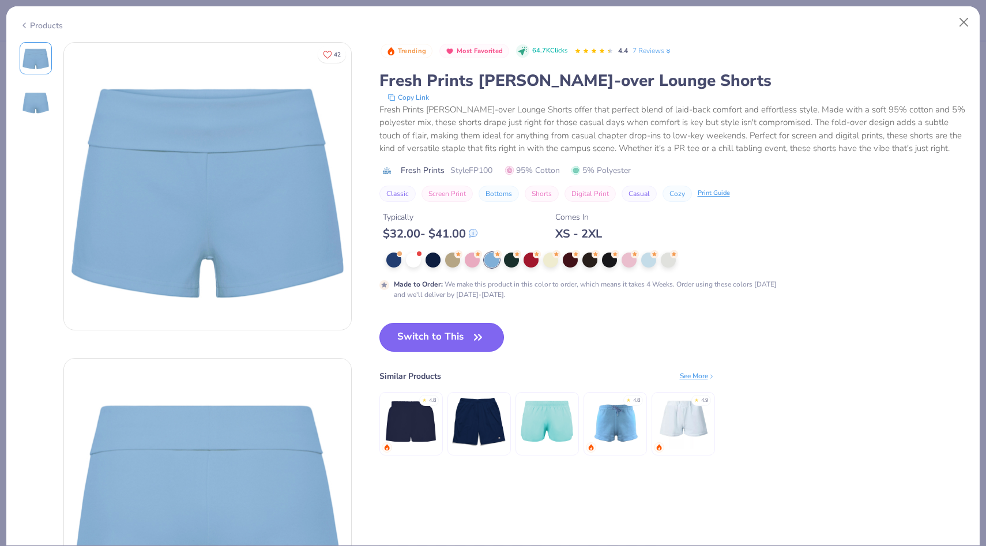
click at [477, 343] on icon "button" at bounding box center [478, 337] width 16 height 16
type input "50"
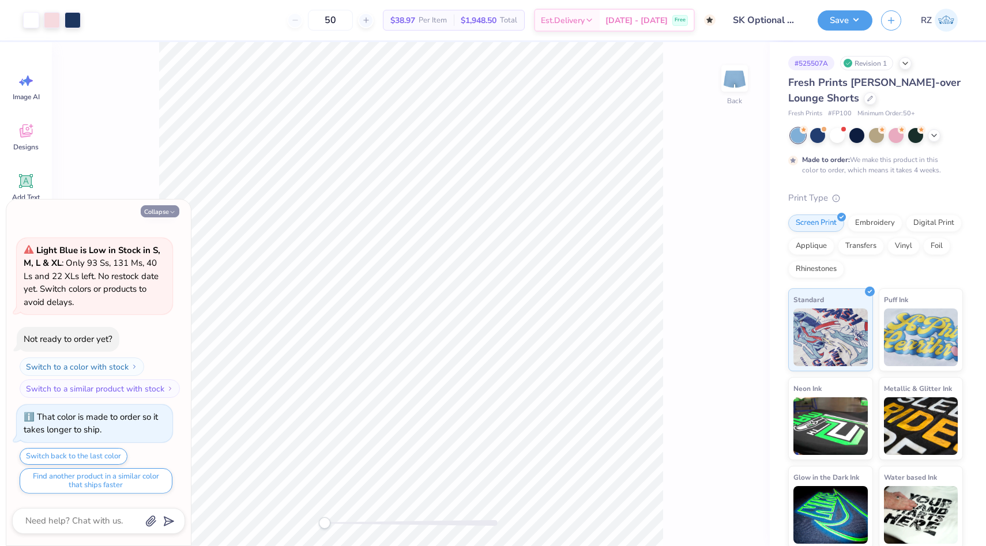
click at [160, 209] on button "Collapse" at bounding box center [160, 211] width 39 height 12
type textarea "x"
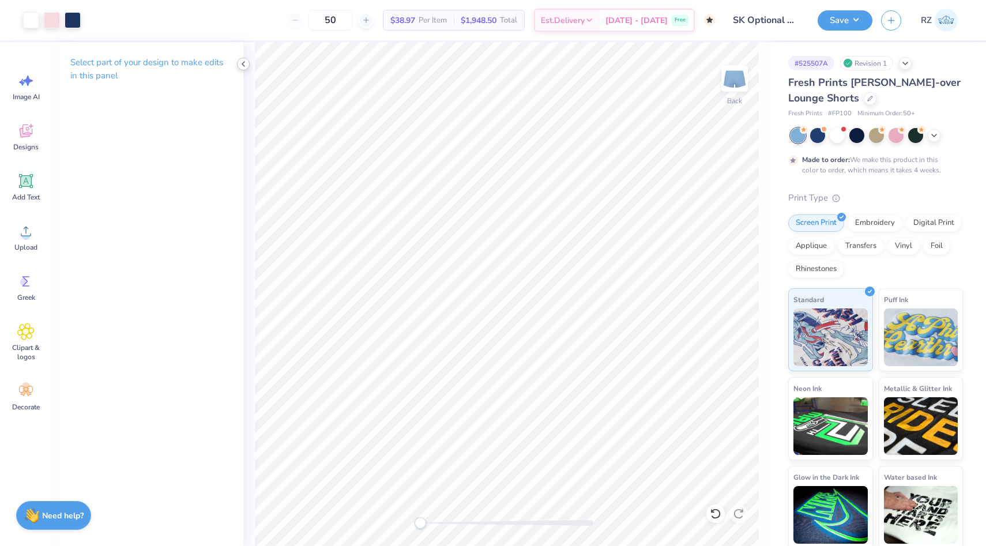
click at [244, 63] on icon at bounding box center [243, 63] width 9 height 9
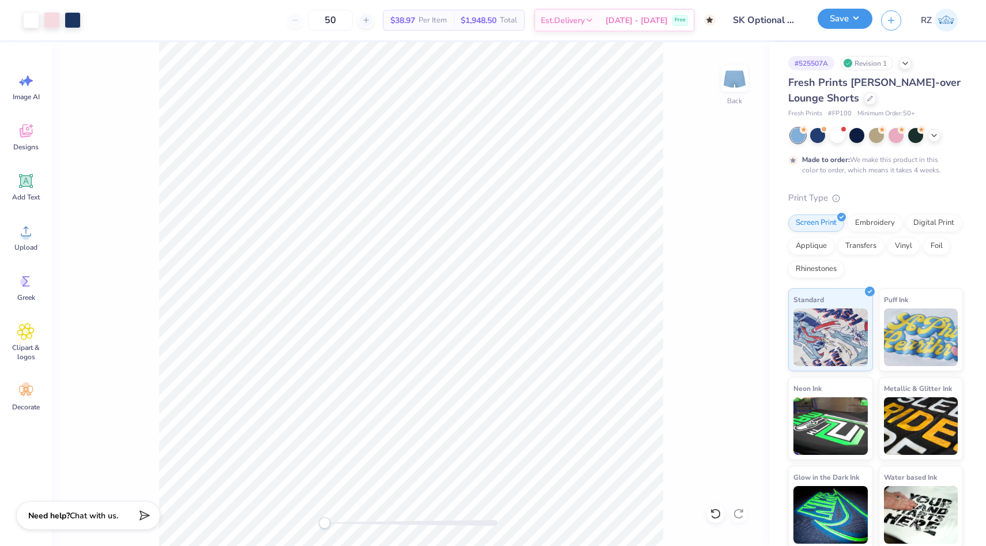
click at [841, 22] on button "Save" at bounding box center [845, 19] width 55 height 20
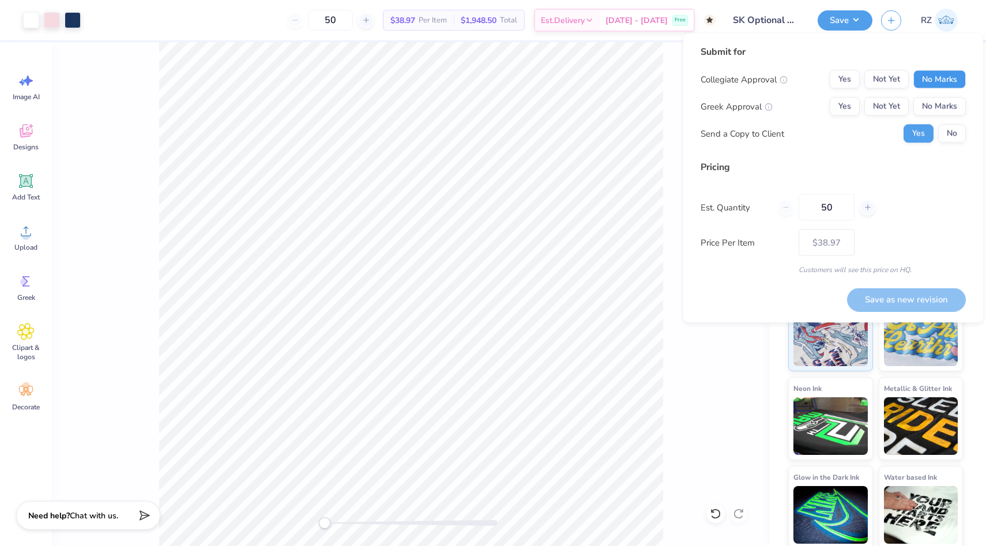
click at [958, 82] on button "No Marks" at bounding box center [939, 79] width 52 height 18
click at [846, 107] on button "Yes" at bounding box center [845, 106] width 30 height 18
click at [966, 133] on div "Submit for Collegiate Approval Yes Not Yet No Marks Greek Approval Yes Not Yet …" at bounding box center [833, 177] width 300 height 289
click at [958, 134] on button "No" at bounding box center [952, 134] width 28 height 18
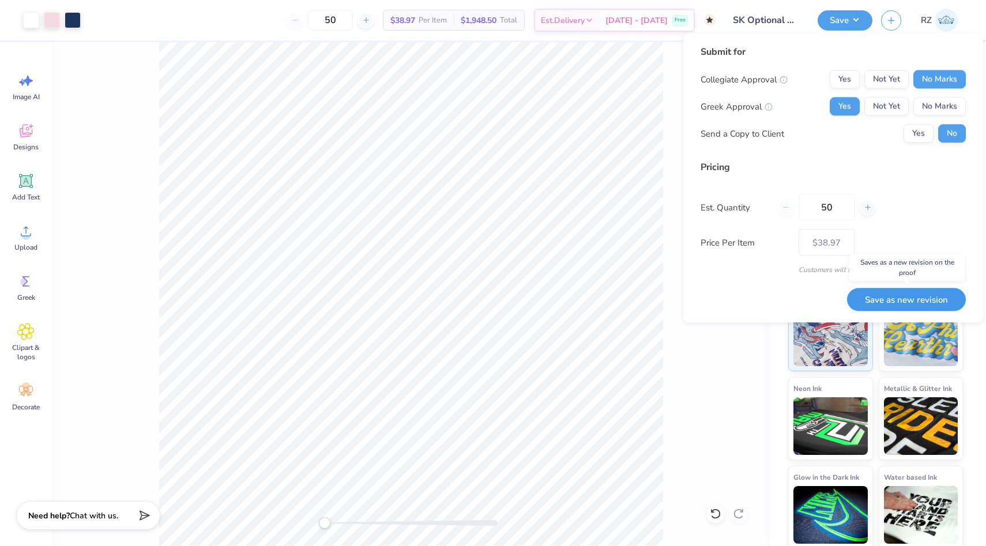
click at [909, 299] on button "Save as new revision" at bounding box center [906, 300] width 119 height 24
type input "$38.97"
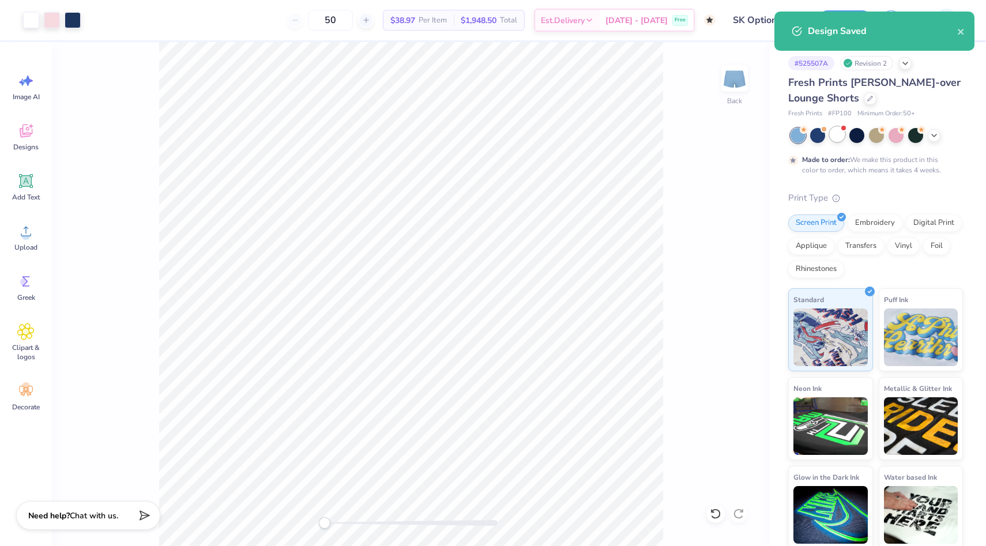
click at [840, 139] on div at bounding box center [837, 134] width 15 height 15
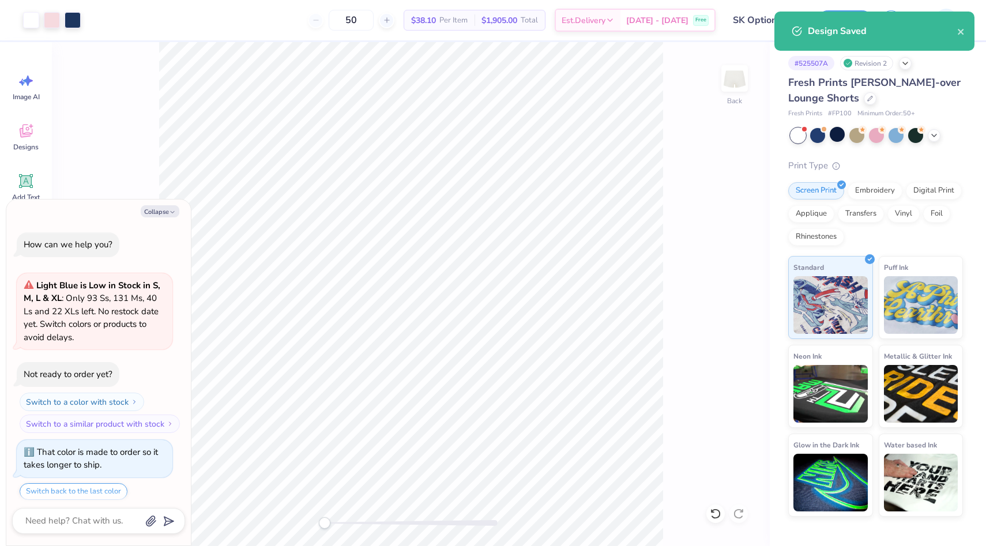
scroll to position [281, 0]
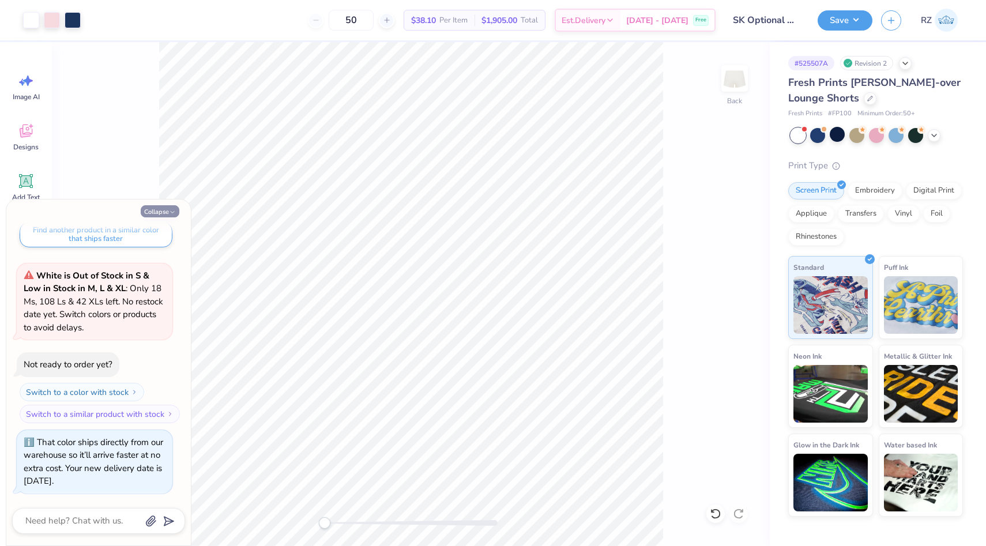
click at [178, 210] on button "Collapse" at bounding box center [160, 211] width 39 height 12
type textarea "x"
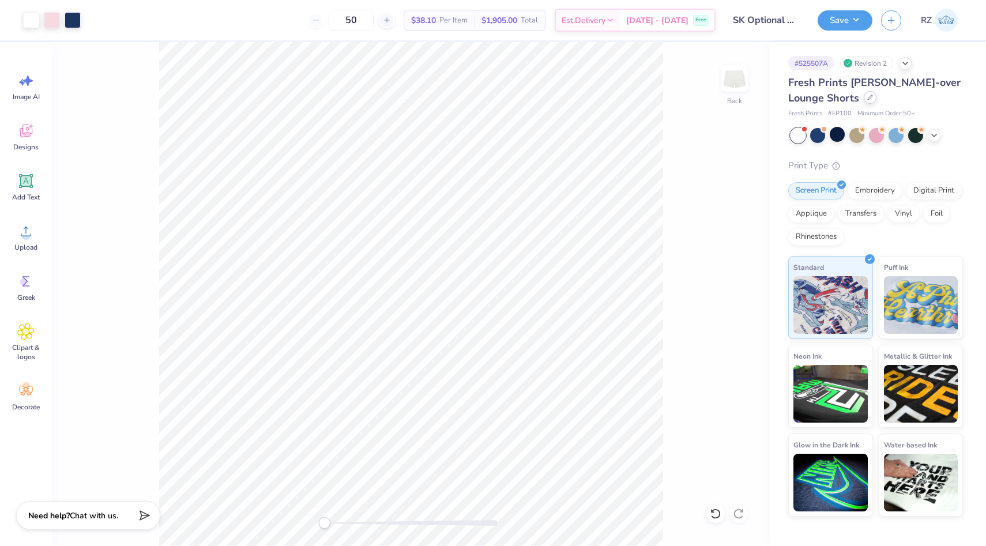
click at [870, 99] on icon at bounding box center [870, 98] width 6 height 6
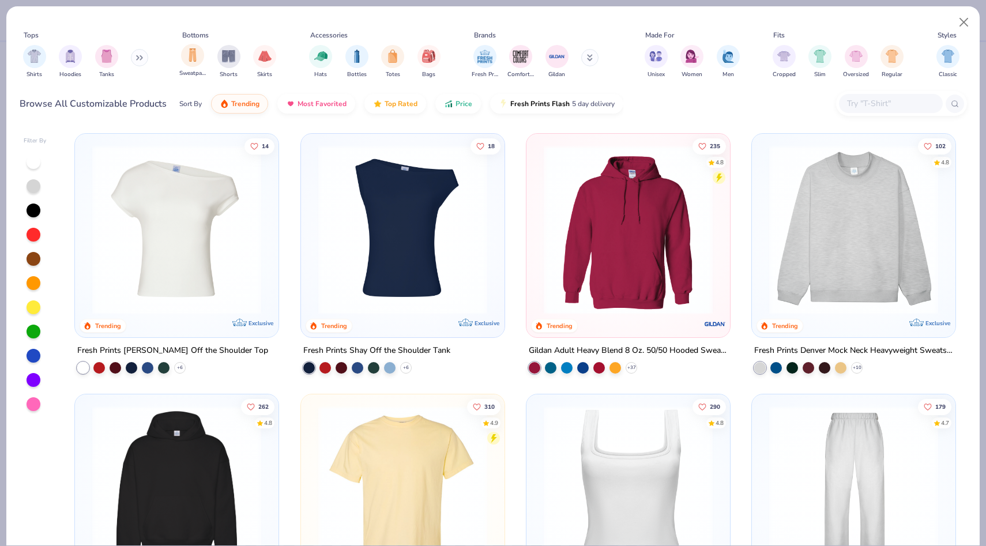
click at [190, 67] on div "Sweatpants" at bounding box center [192, 61] width 27 height 34
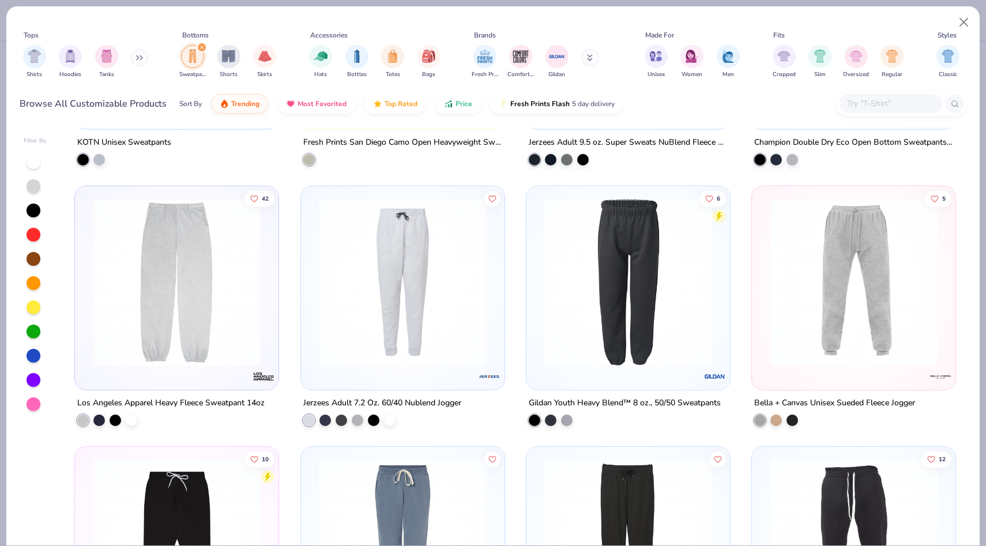
scroll to position [727, 0]
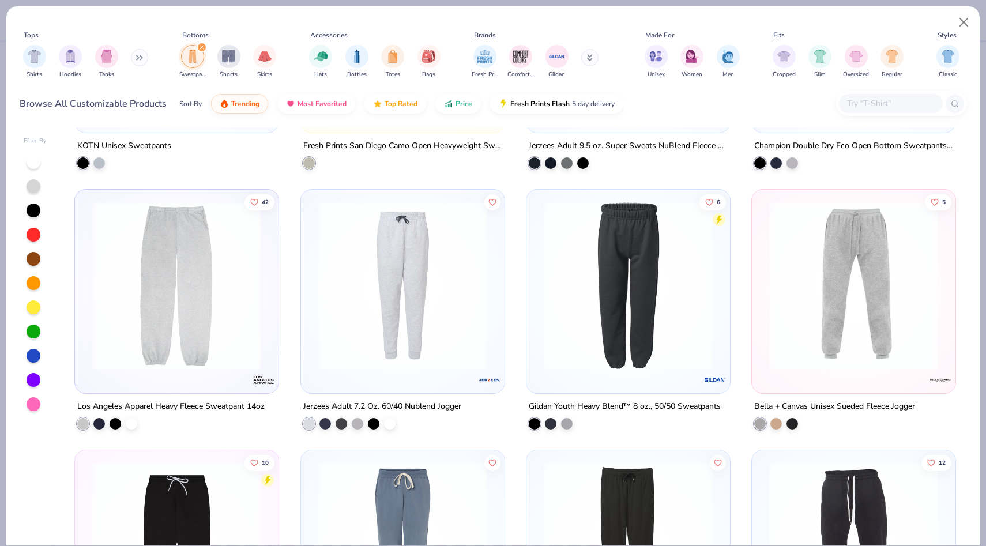
click at [181, 318] on img at bounding box center [176, 285] width 180 height 169
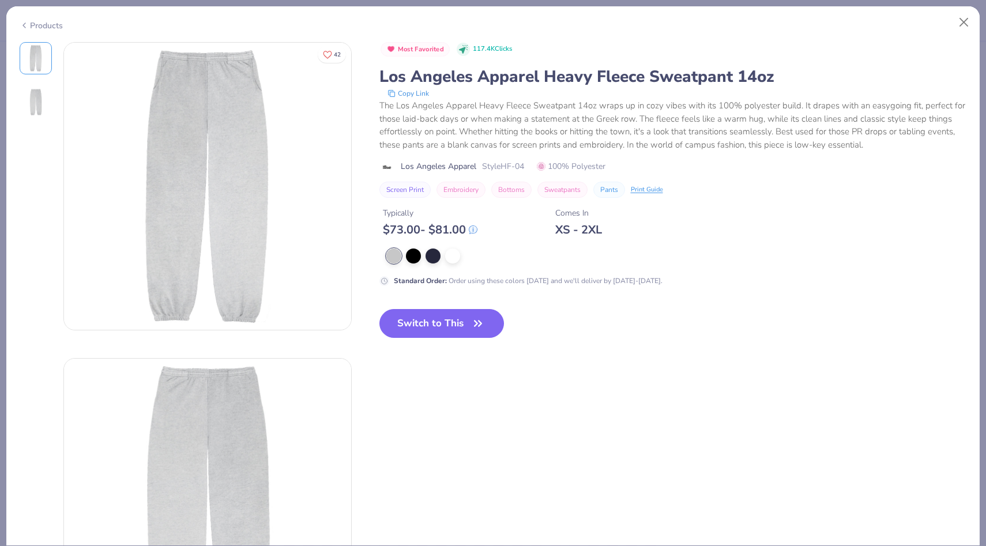
click at [27, 25] on icon at bounding box center [24, 25] width 9 height 14
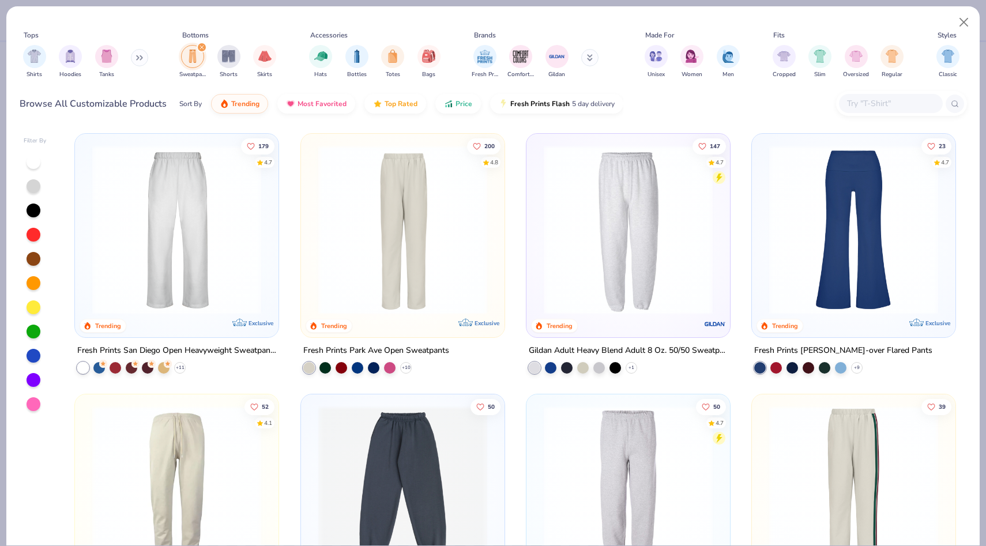
click at [586, 251] on img at bounding box center [628, 229] width 180 height 169
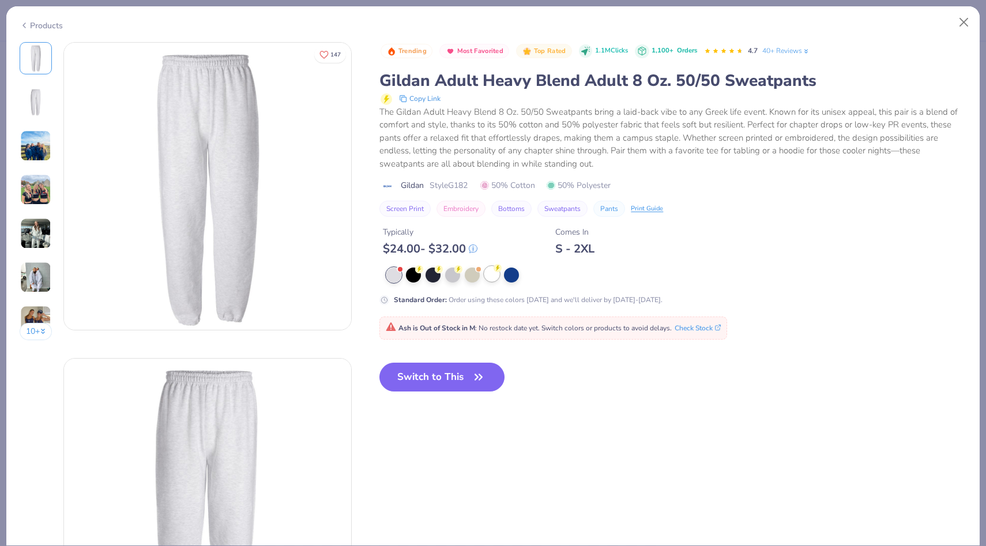
click at [498, 275] on div at bounding box center [491, 273] width 15 height 15
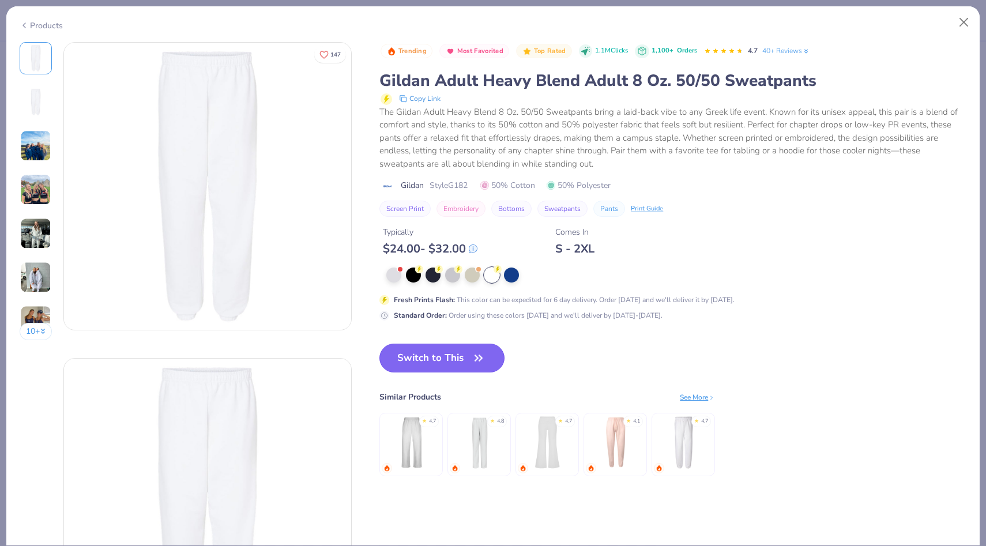
click at [414, 363] on button "Switch to This" at bounding box center [441, 358] width 125 height 29
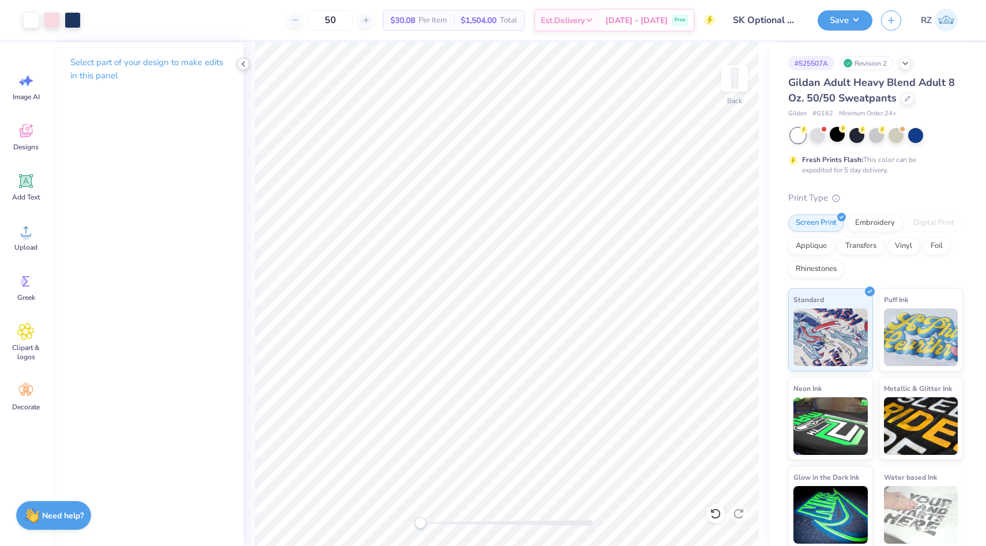
click at [243, 66] on icon at bounding box center [243, 63] width 9 height 9
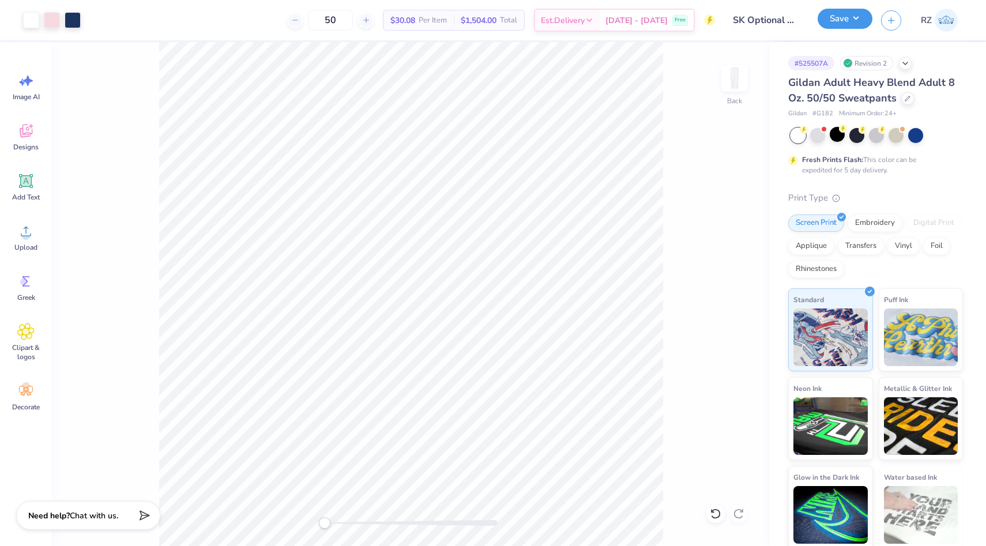
click at [857, 21] on button "Save" at bounding box center [845, 19] width 55 height 20
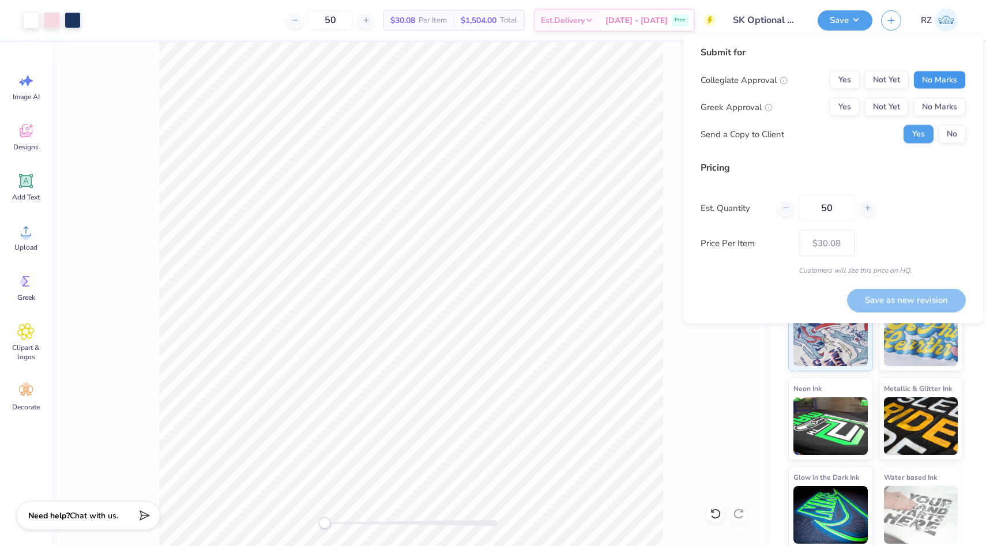
click at [955, 75] on button "No Marks" at bounding box center [939, 80] width 52 height 18
click at [836, 111] on button "Yes" at bounding box center [845, 107] width 30 height 18
click at [964, 138] on button "No" at bounding box center [952, 134] width 28 height 18
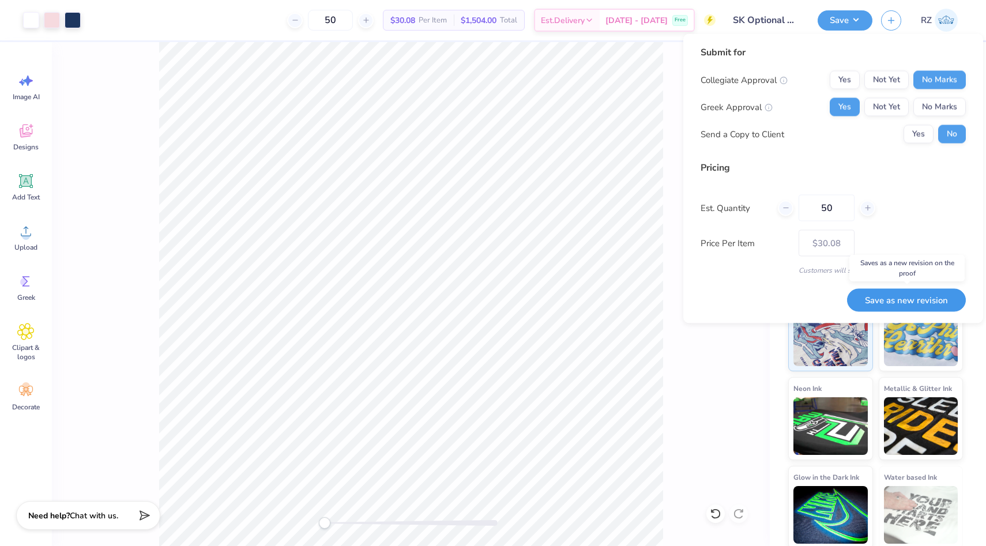
click at [892, 292] on button "Save as new revision" at bounding box center [906, 300] width 119 height 24
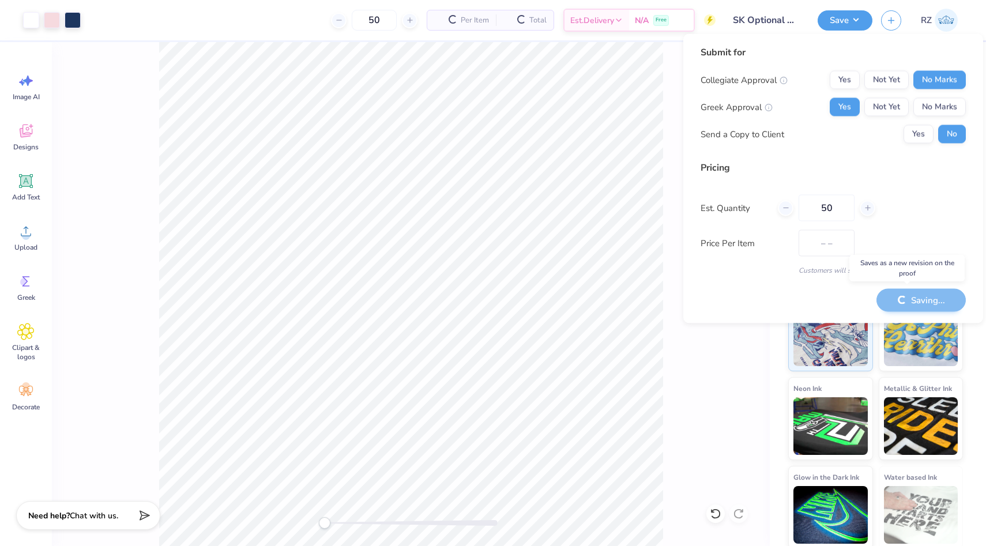
type input "$30.08"
